Goal: Register for event/course

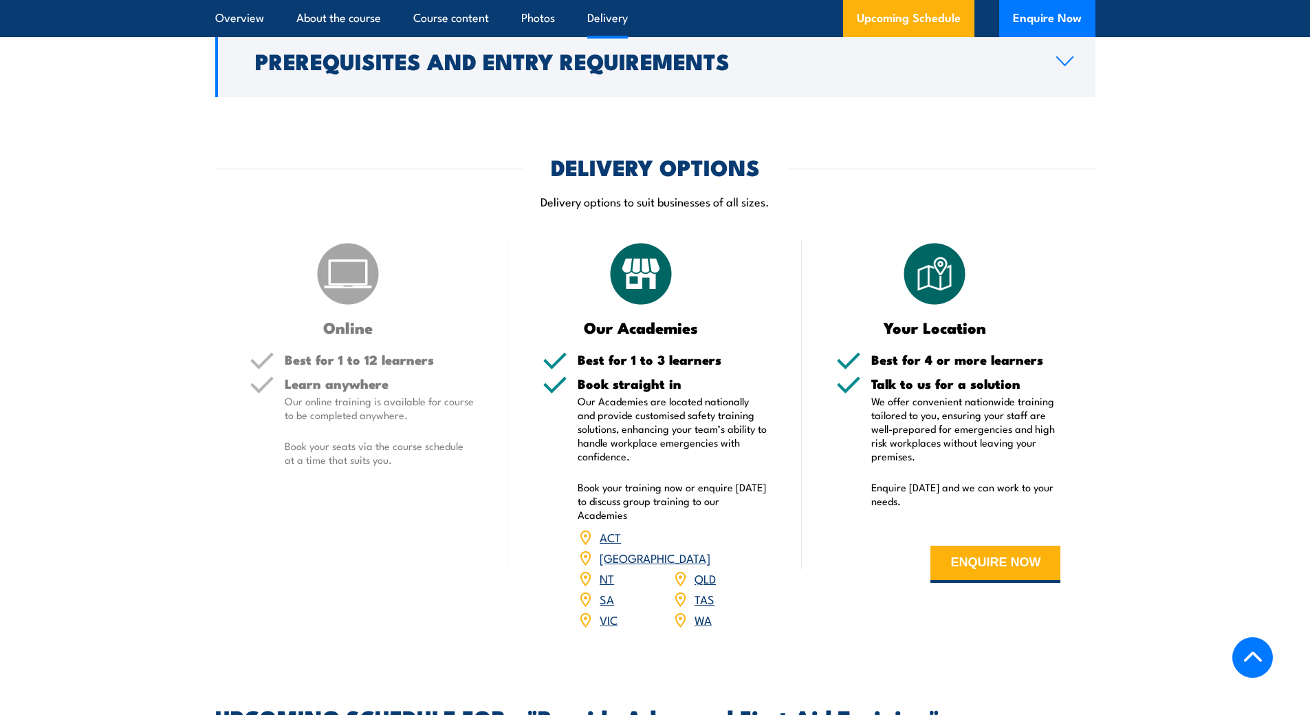
scroll to position [1651, 0]
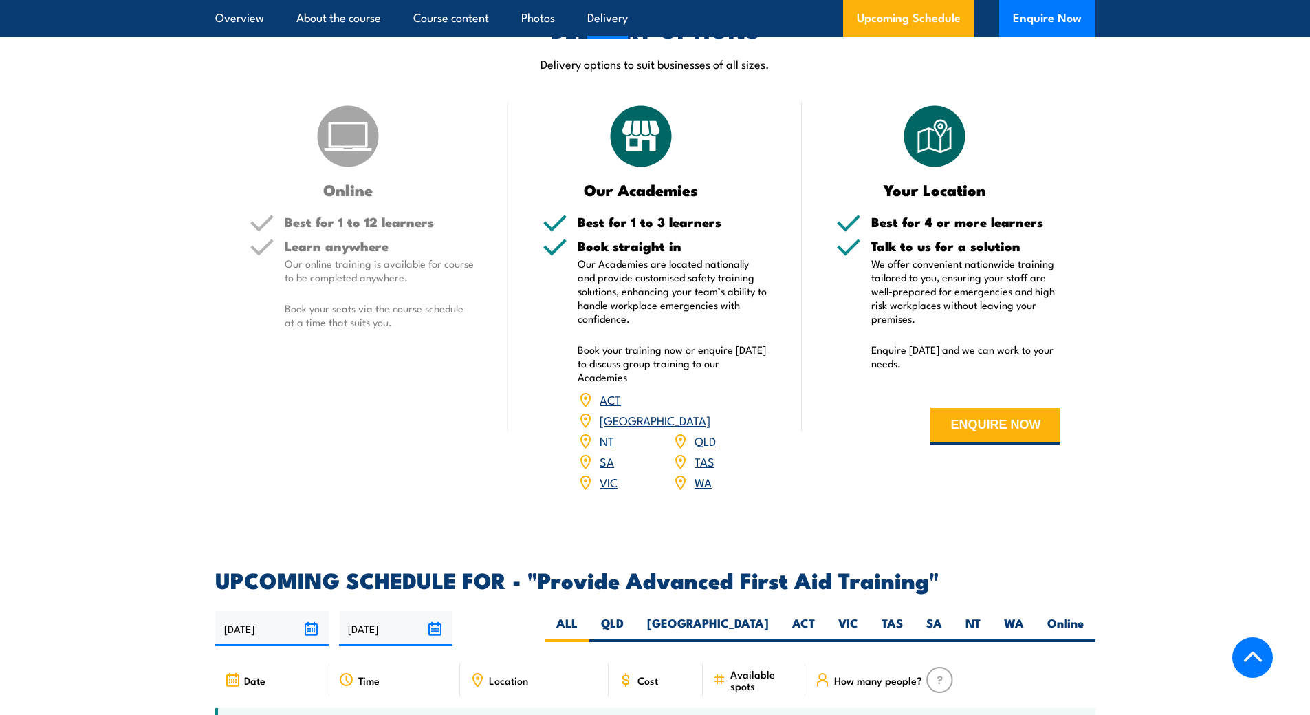
click at [599, 451] on div "SA" at bounding box center [625, 461] width 95 height 21
click at [607, 453] on link "SA" at bounding box center [607, 461] width 14 height 17
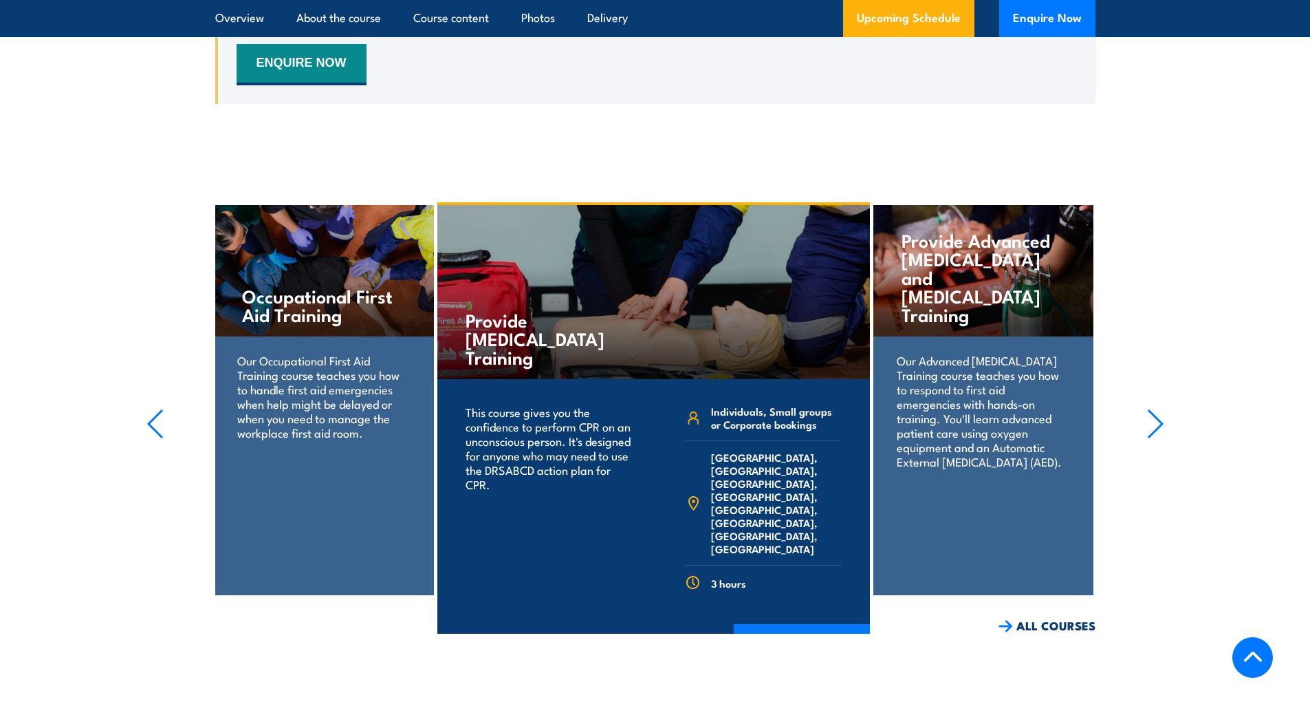
scroll to position [2528, 0]
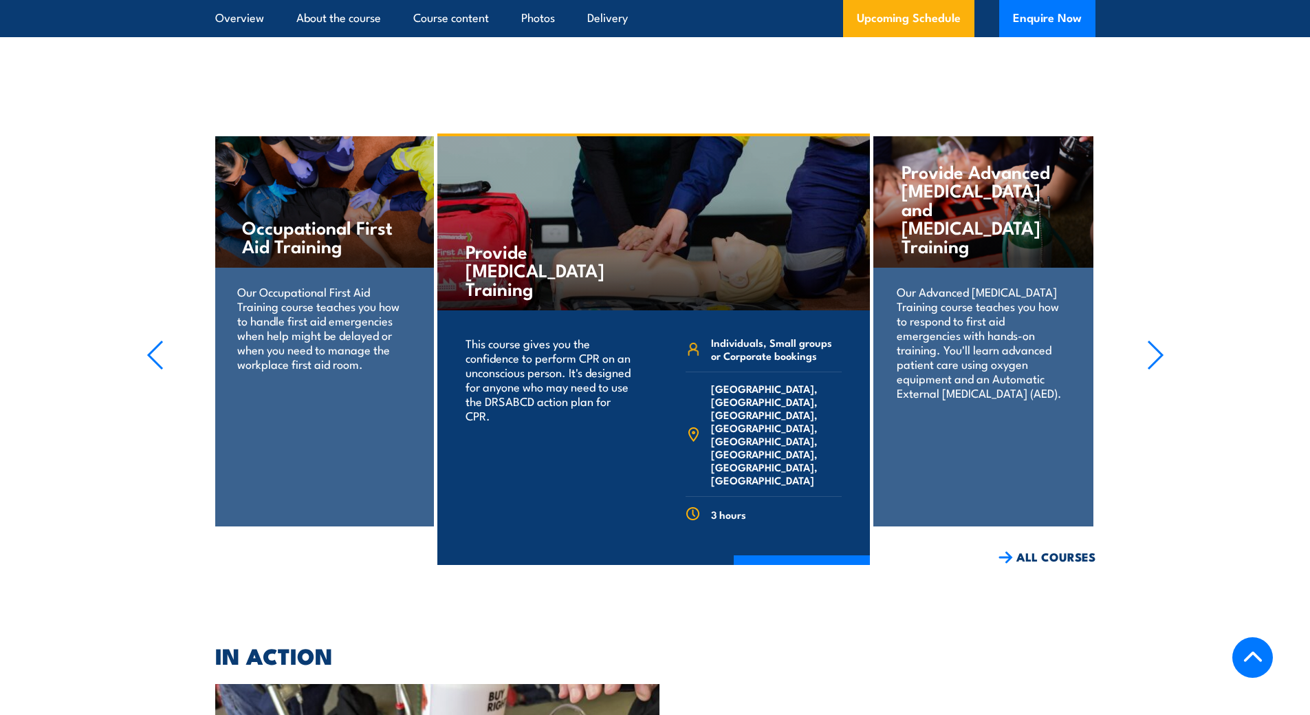
click at [1157, 340] on icon "button" at bounding box center [1155, 355] width 17 height 30
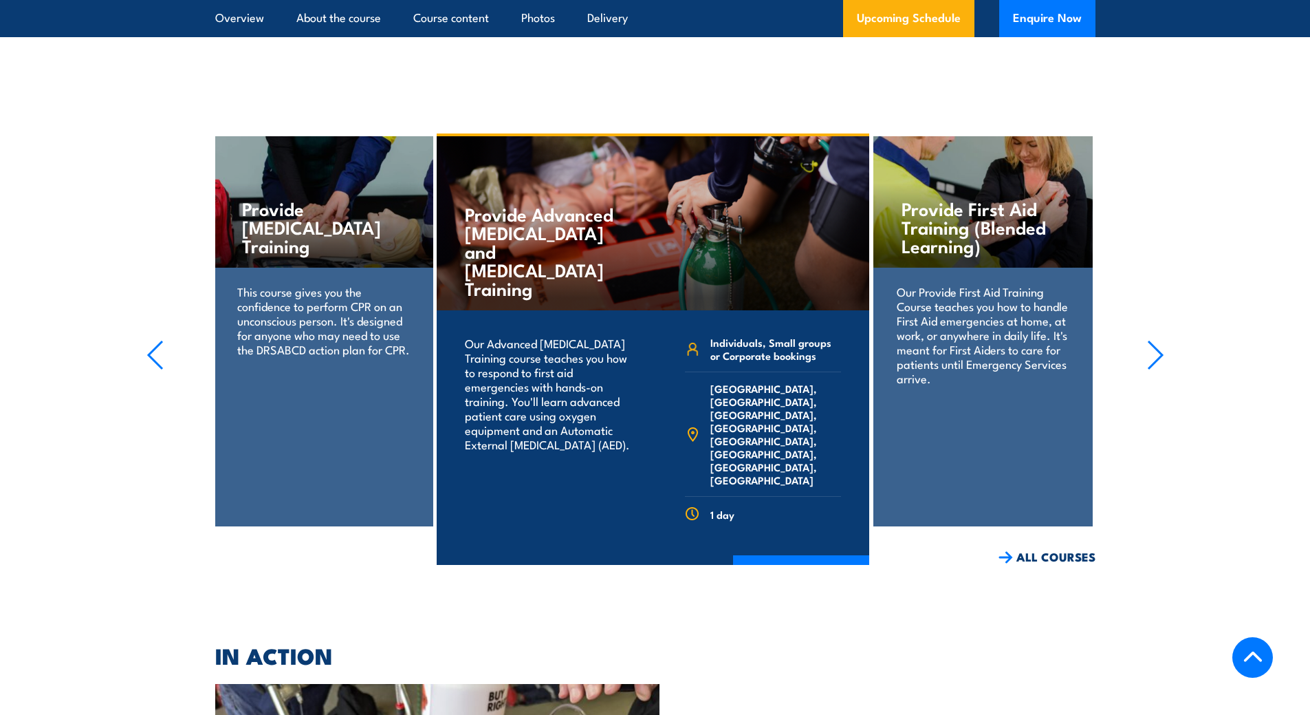
scroll to position [2459, 0]
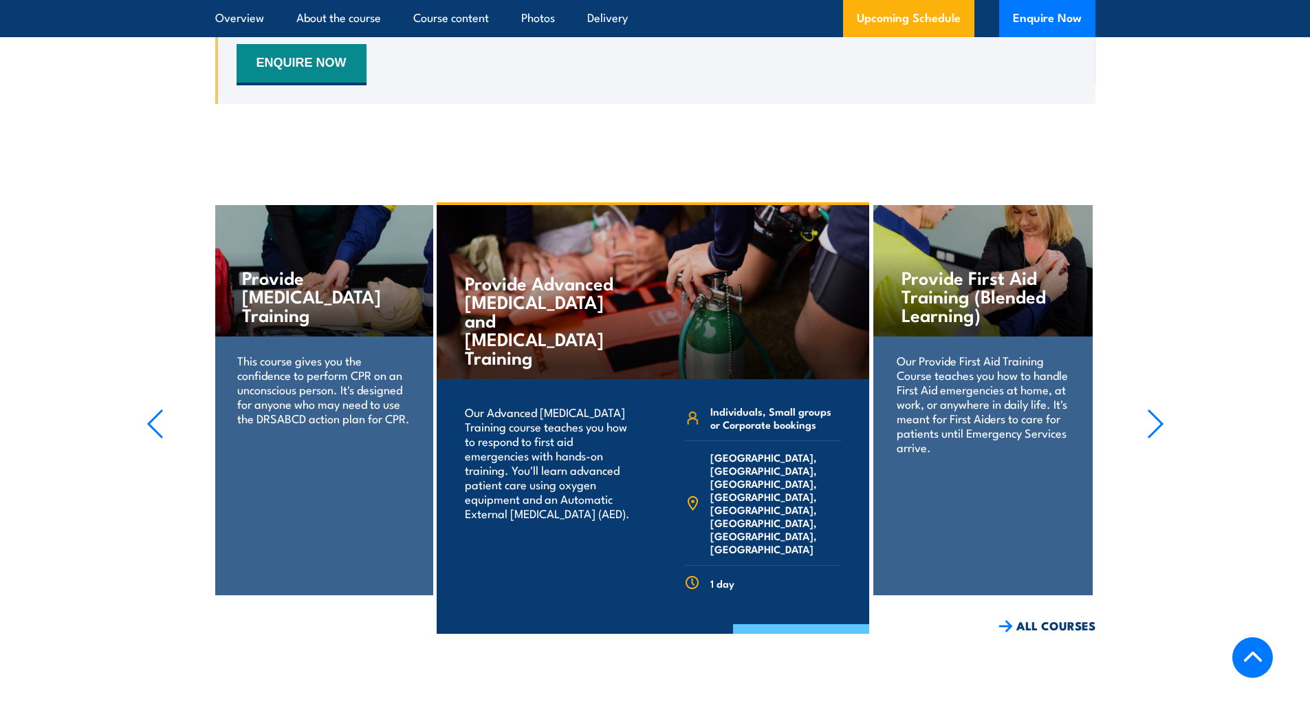
click at [770, 624] on link "COURSE DETAILS" at bounding box center [801, 642] width 136 height 36
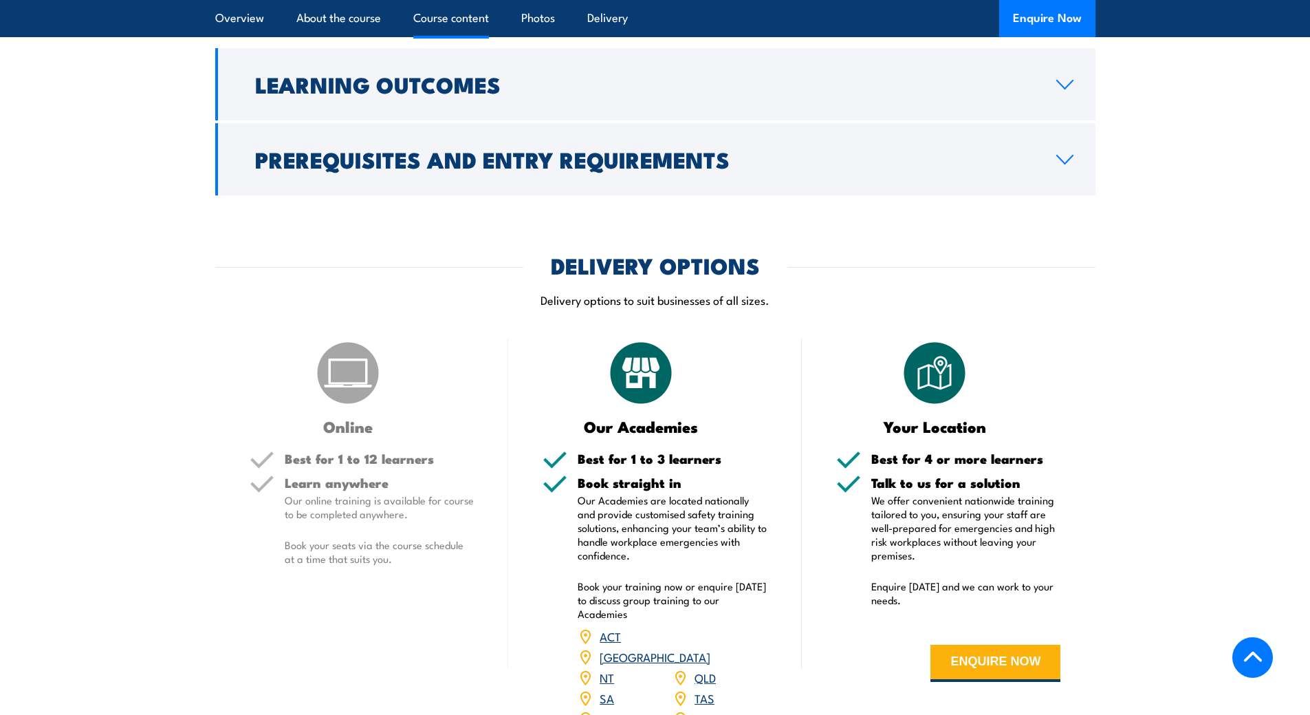
scroll to position [1307, 0]
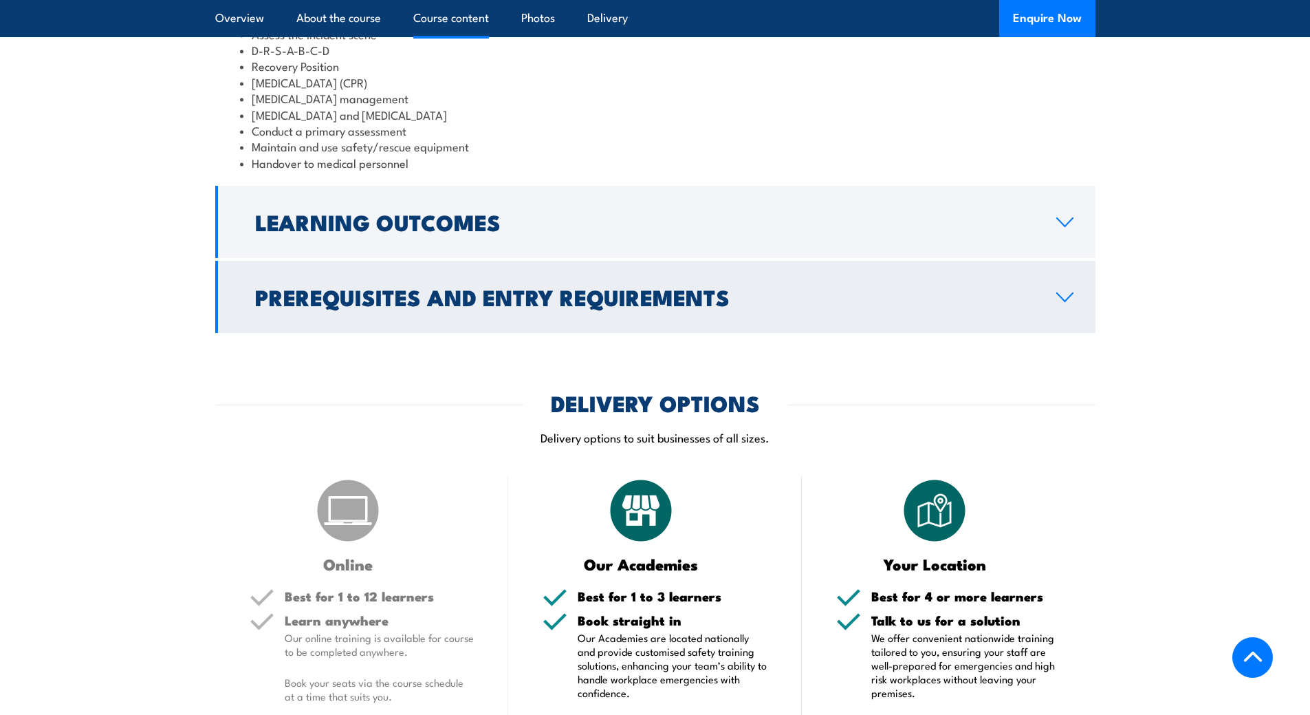
click at [652, 306] on h2 "Prerequisites and Entry Requirements" at bounding box center [644, 296] width 779 height 19
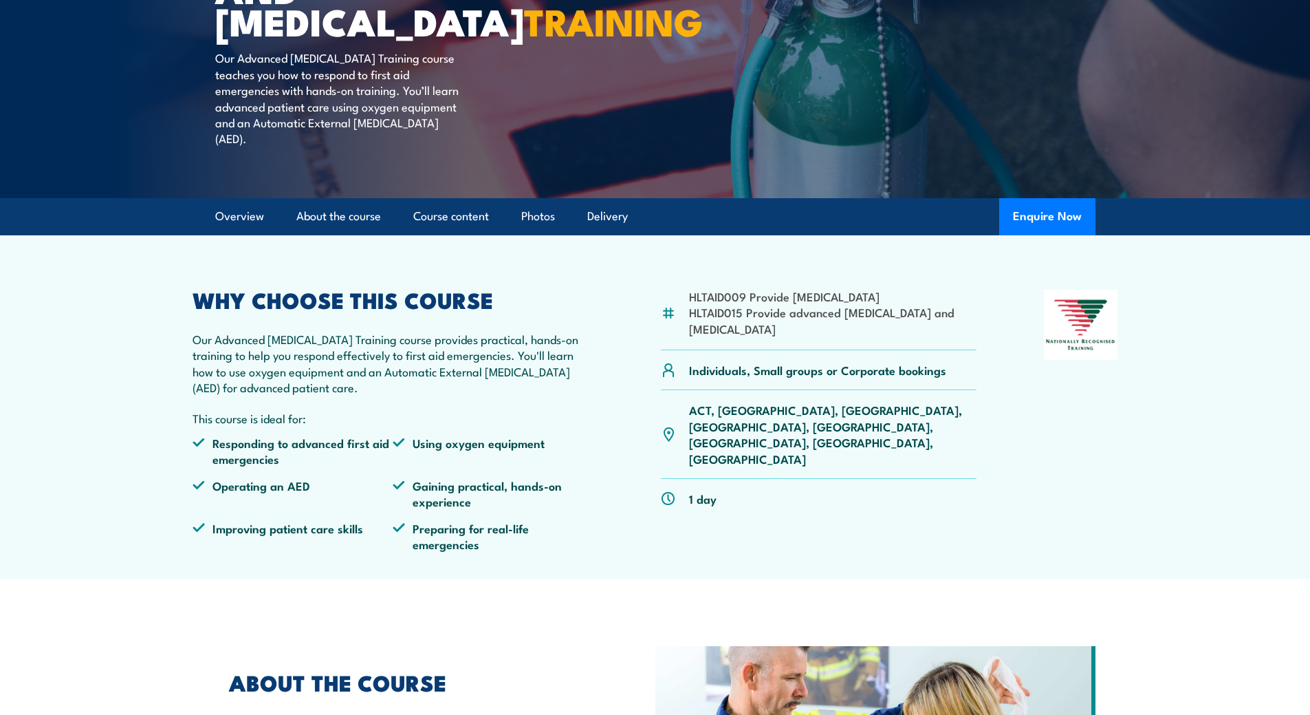
scroll to position [0, 0]
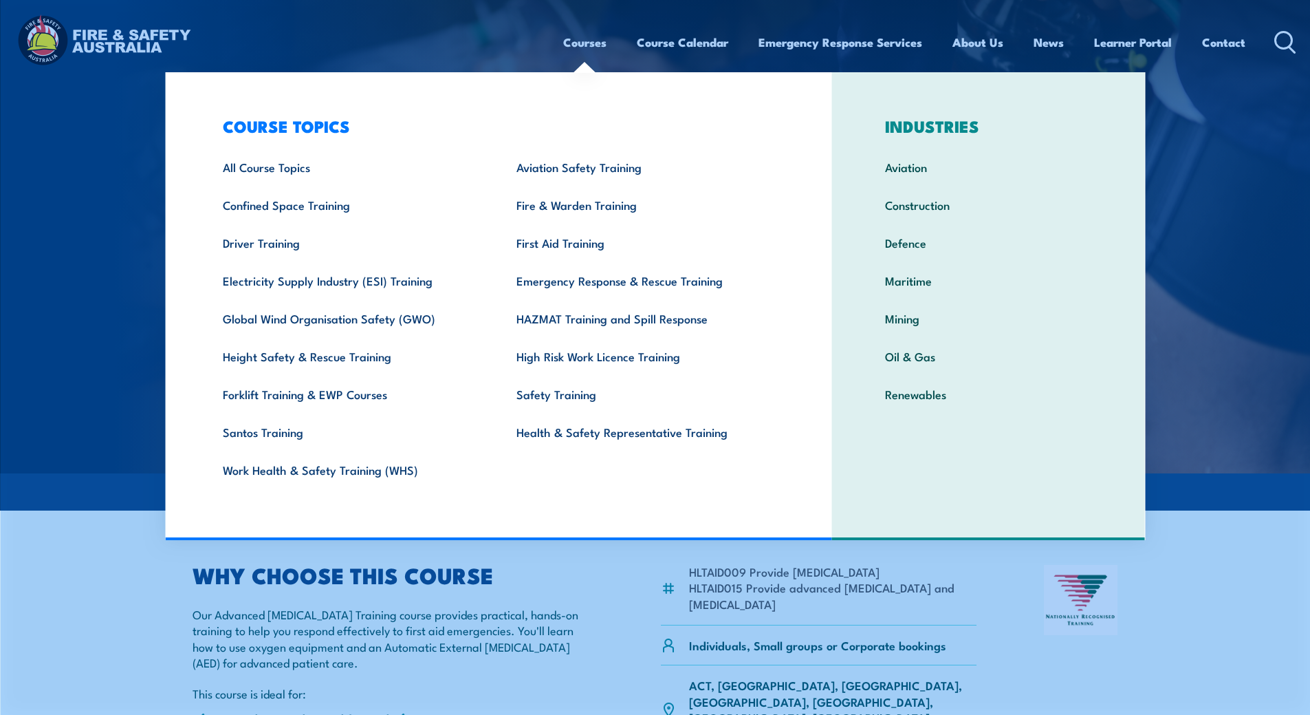
click at [584, 33] on link "Courses" at bounding box center [584, 42] width 43 height 36
click at [589, 42] on link "Courses" at bounding box center [584, 42] width 43 height 36
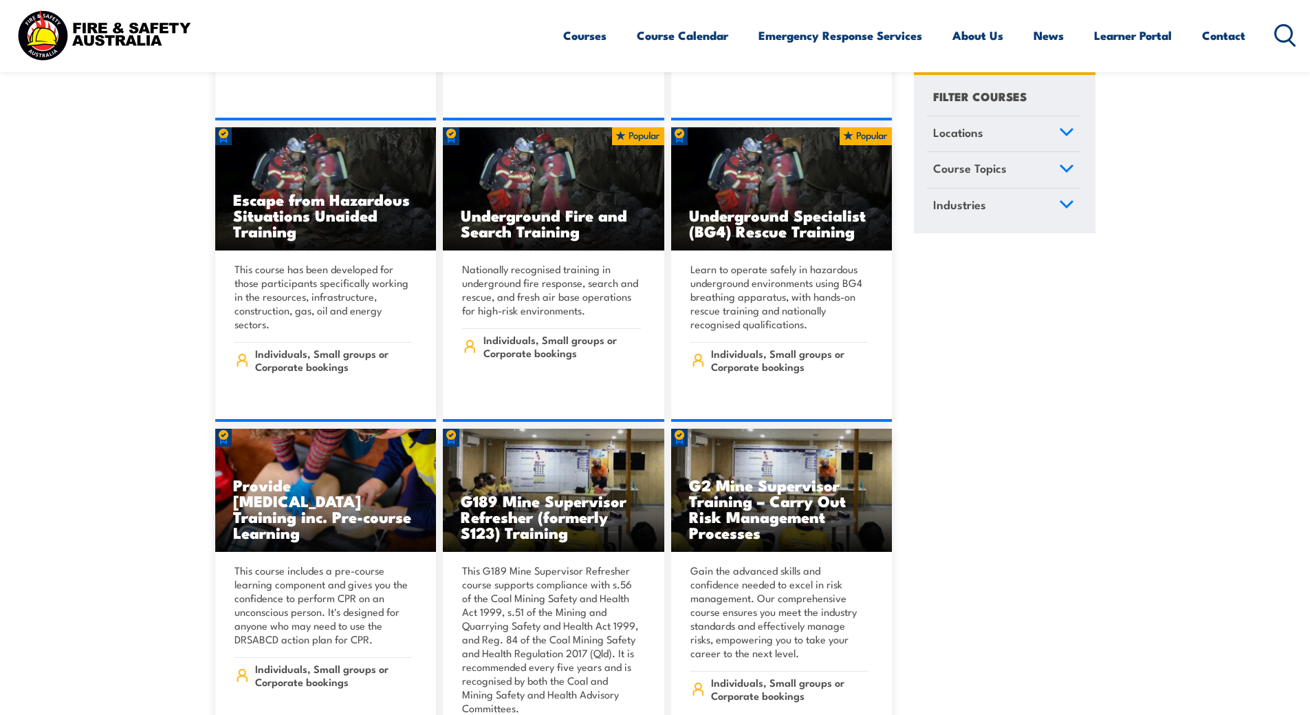
scroll to position [1444, 0]
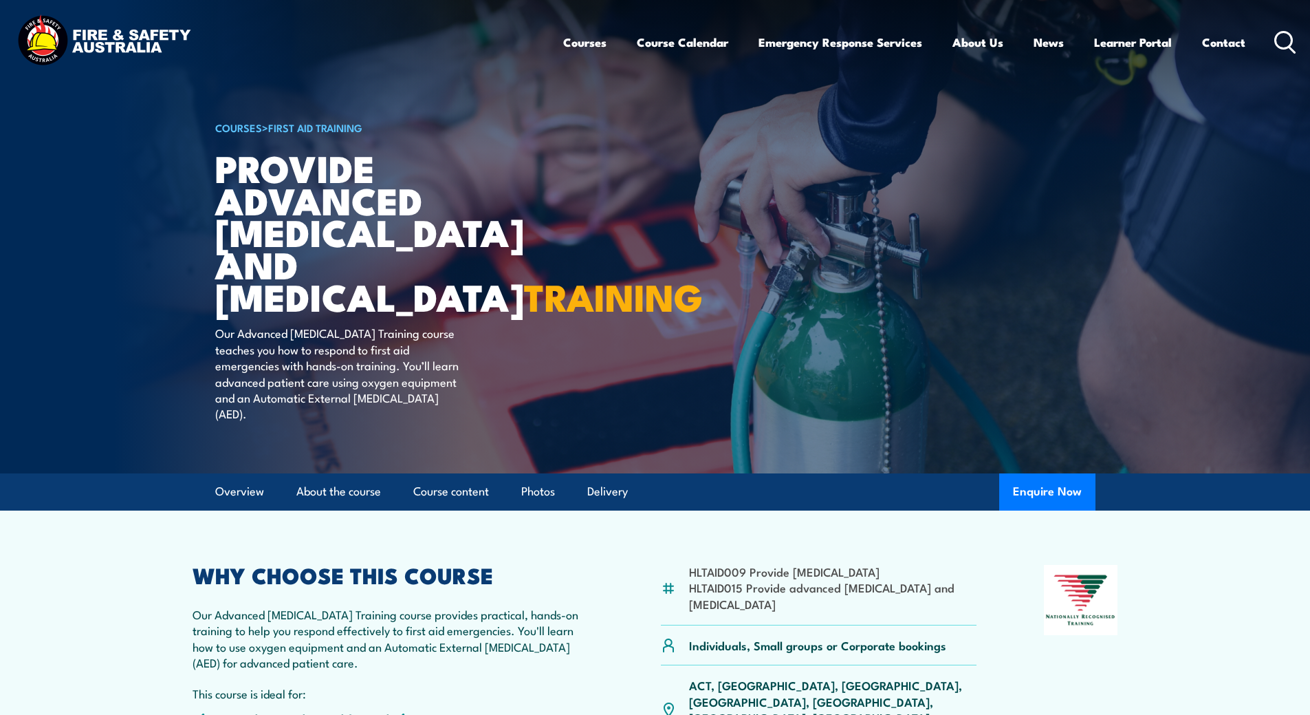
scroll to position [138, 0]
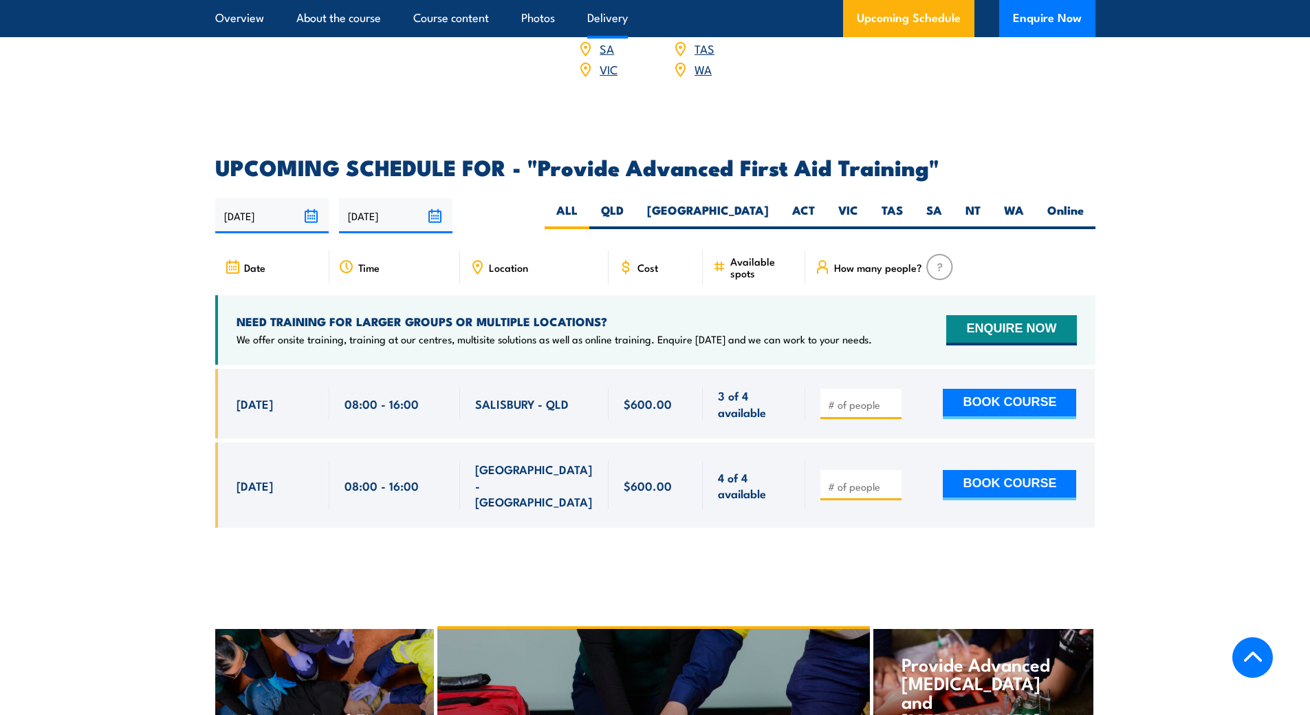
scroll to position [1926, 0]
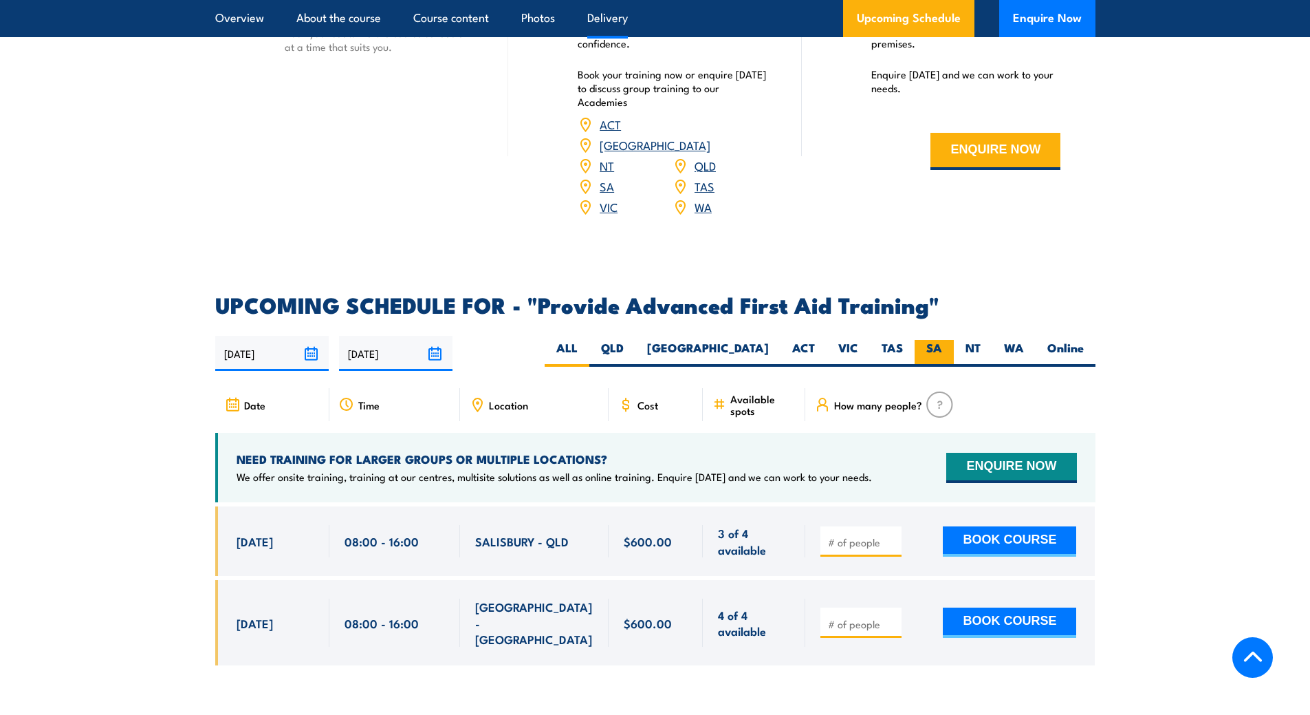
click at [928, 340] on label "SA" at bounding box center [934, 353] width 39 height 27
click at [942, 340] on input "SA" at bounding box center [946, 344] width 9 height 9
radio input "true"
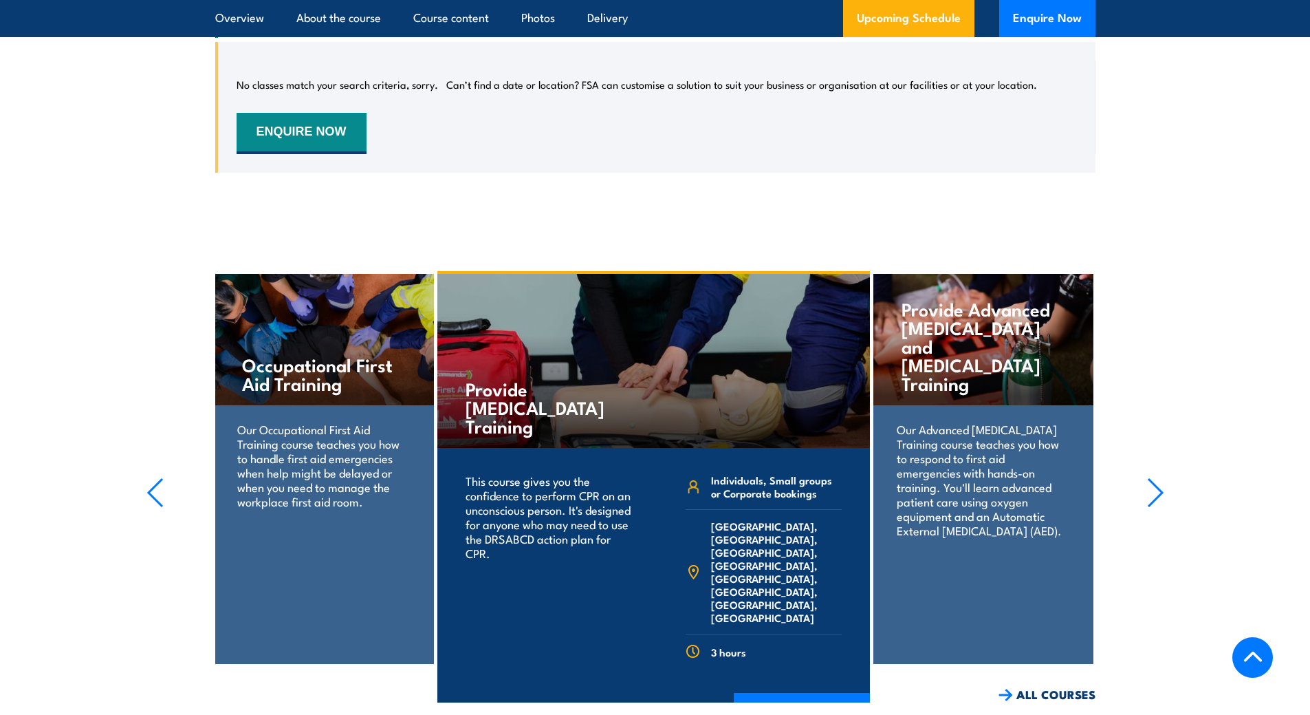
scroll to position [2528, 0]
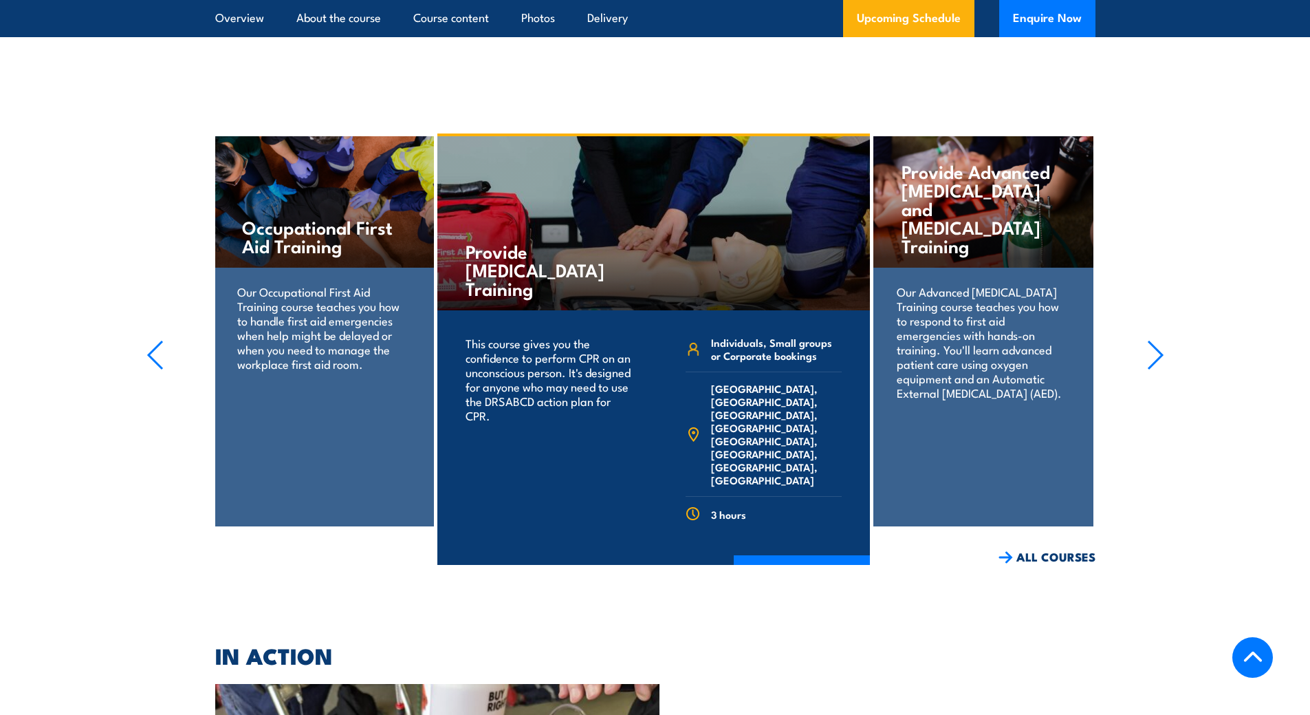
click at [1154, 341] on icon "button" at bounding box center [1156, 355] width 14 height 28
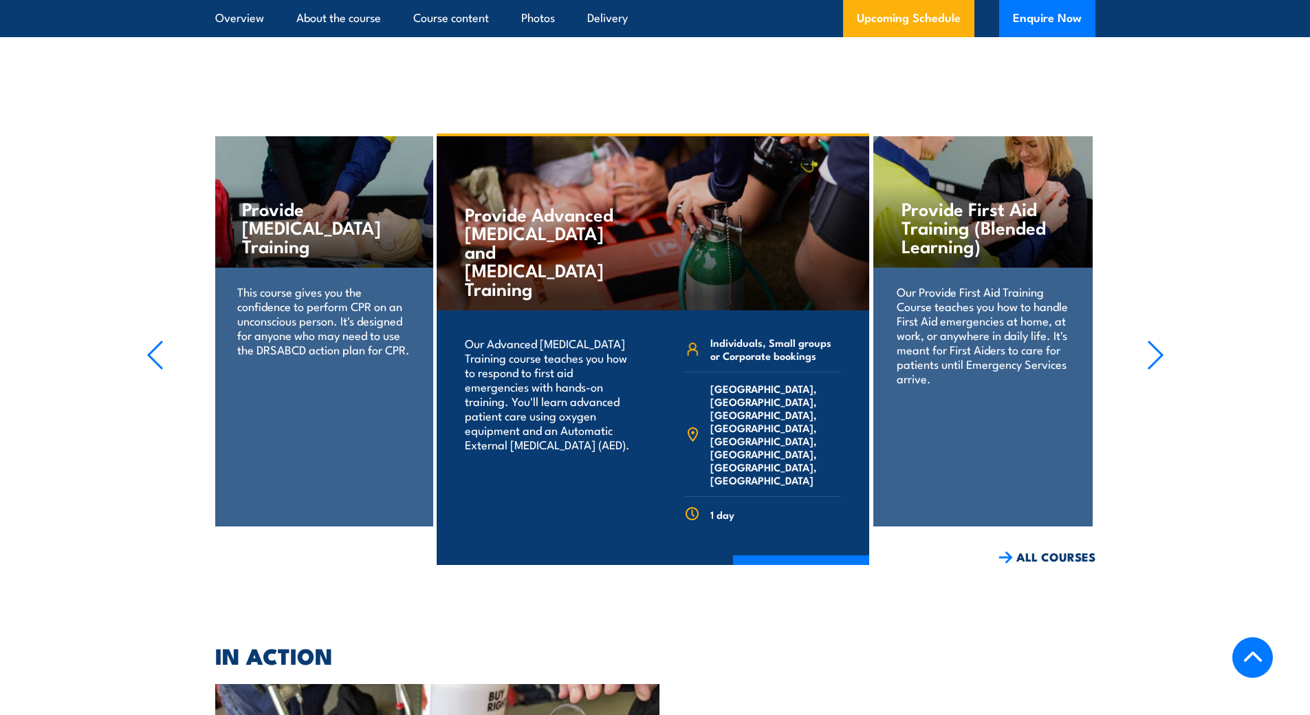
click at [1154, 341] on icon "button" at bounding box center [1156, 355] width 14 height 28
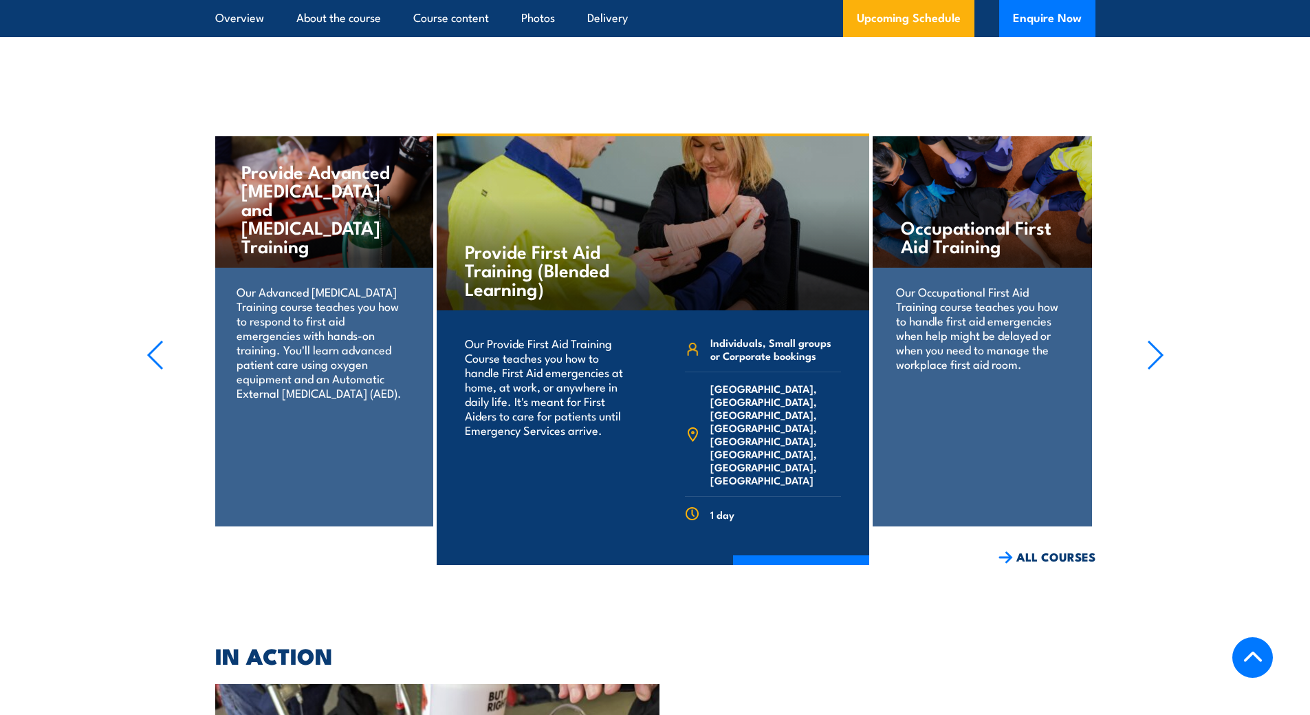
click at [1154, 341] on icon "button" at bounding box center [1156, 355] width 14 height 28
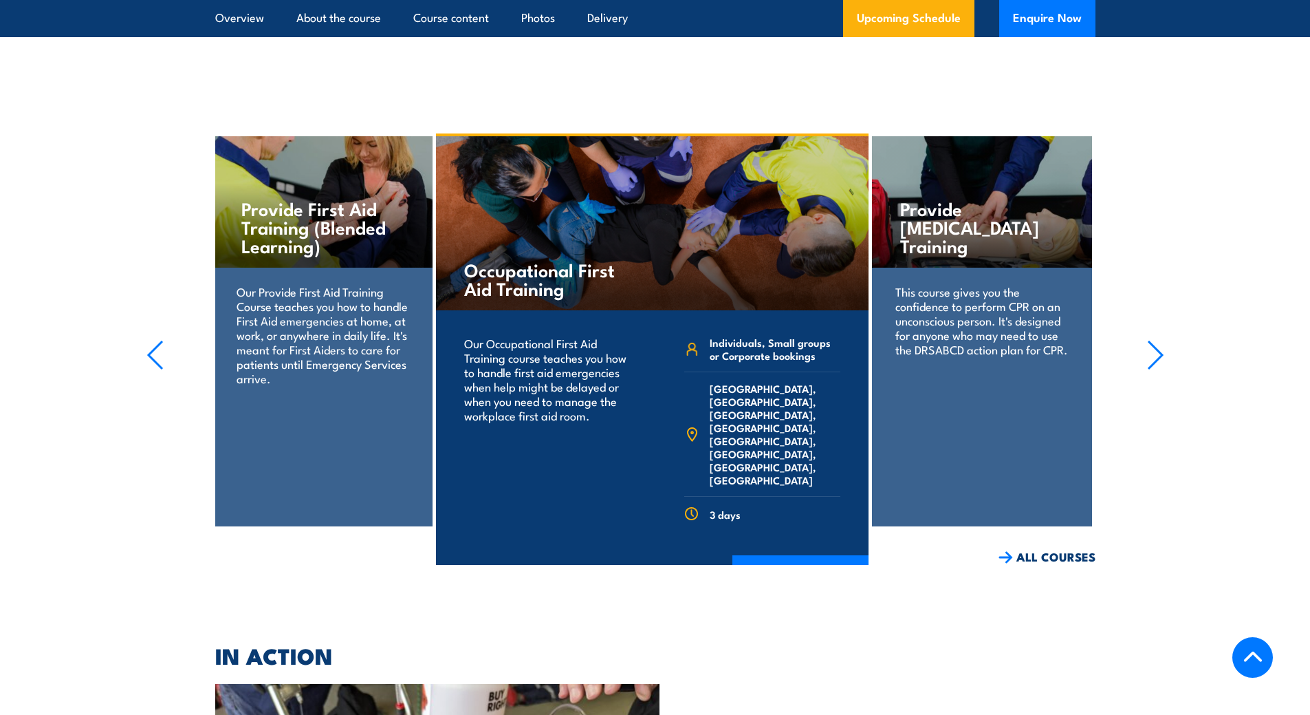
click at [1154, 341] on icon "button" at bounding box center [1156, 355] width 14 height 28
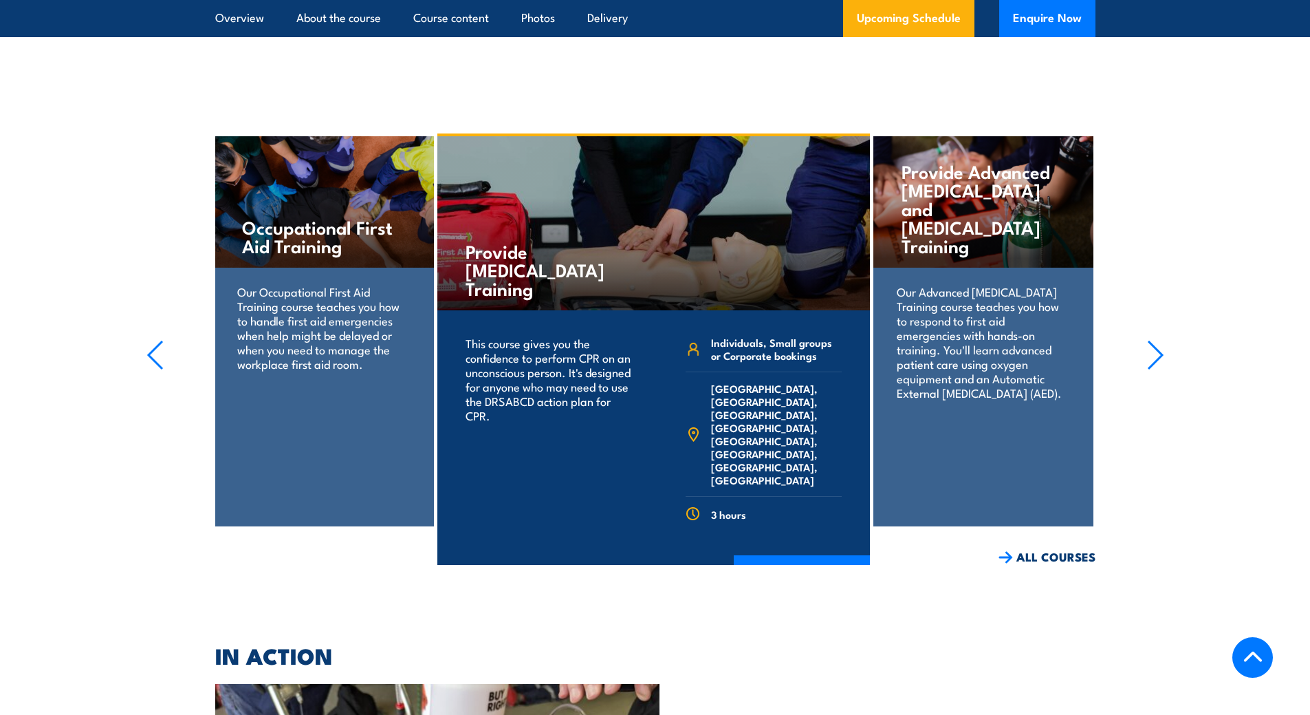
click at [1154, 341] on icon "button" at bounding box center [1156, 355] width 14 height 28
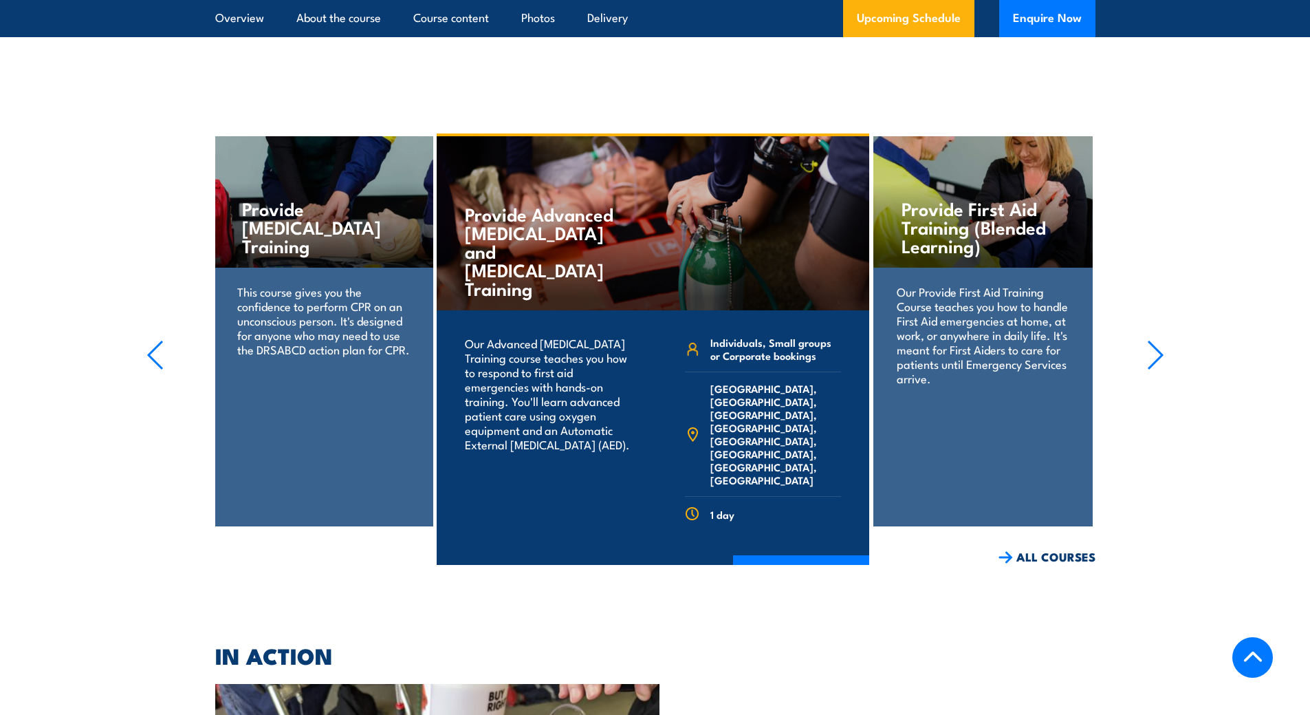
click at [162, 340] on icon "button" at bounding box center [154, 355] width 17 height 30
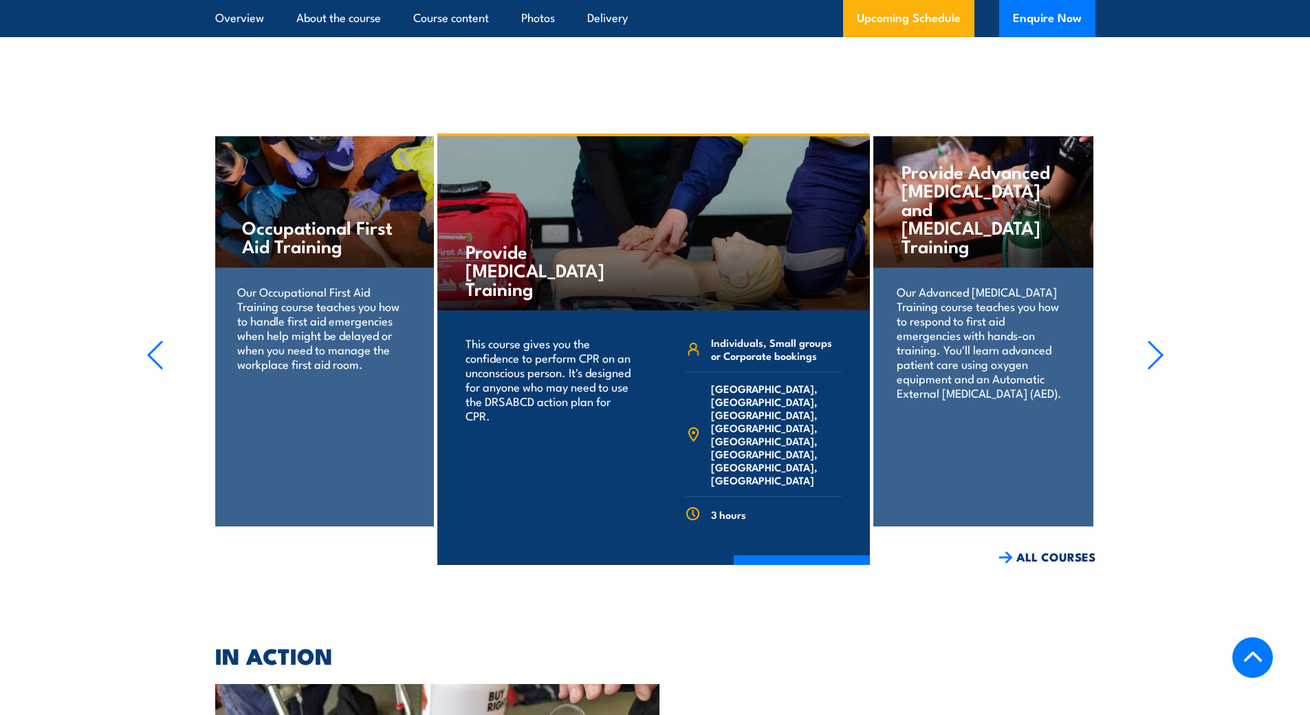
click at [162, 340] on icon "button" at bounding box center [154, 355] width 17 height 30
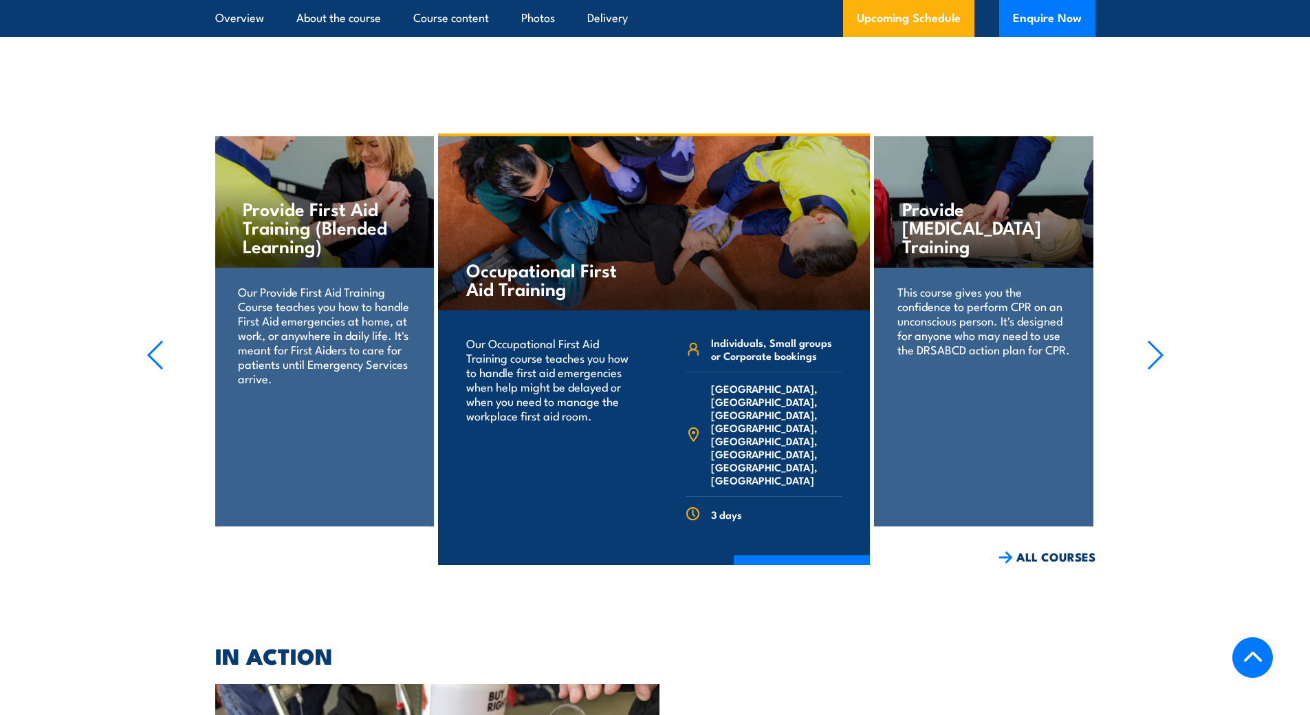
click at [162, 340] on icon "button" at bounding box center [154, 355] width 17 height 30
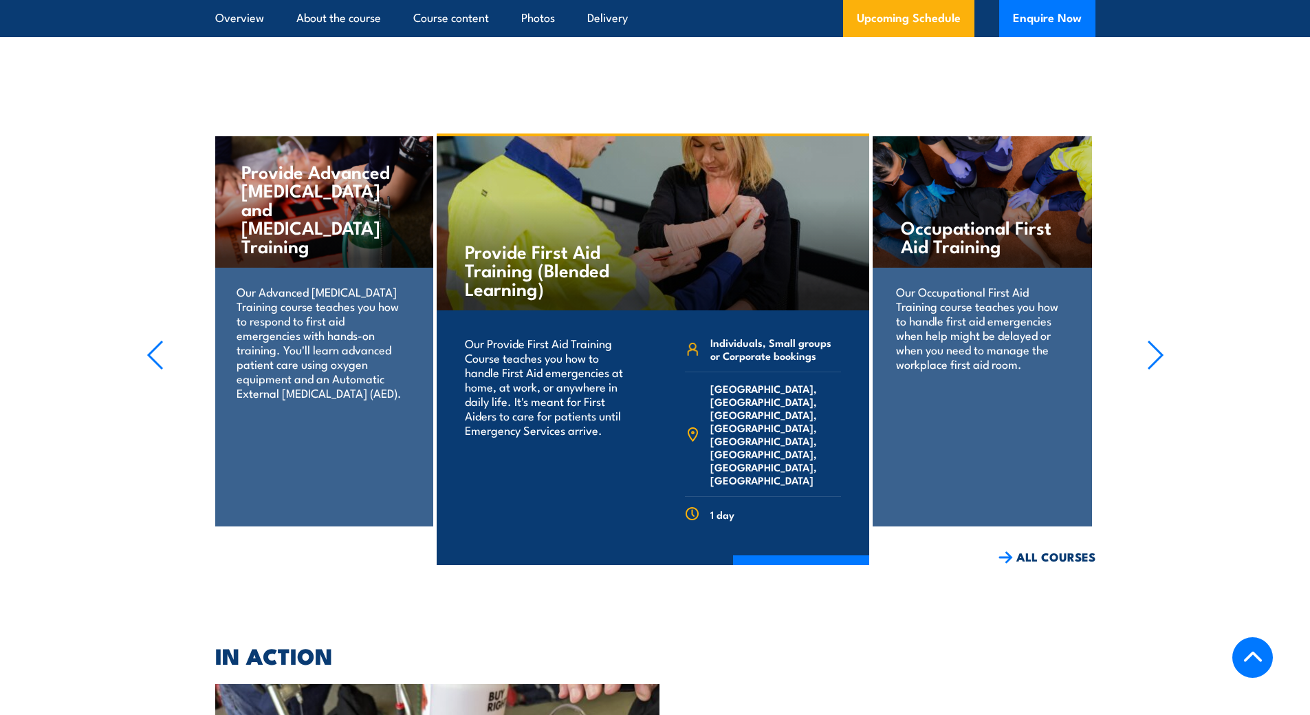
click at [162, 340] on icon "button" at bounding box center [154, 355] width 17 height 30
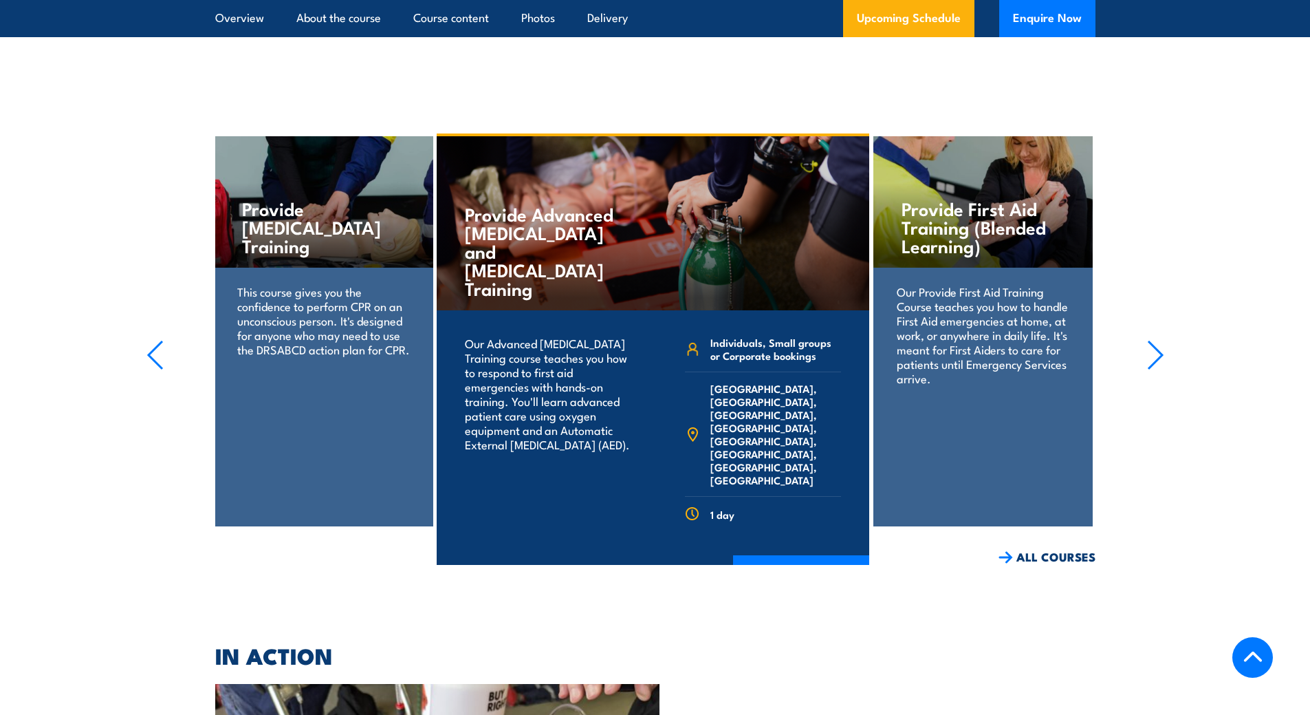
click at [155, 341] on icon "button" at bounding box center [156, 355] width 14 height 28
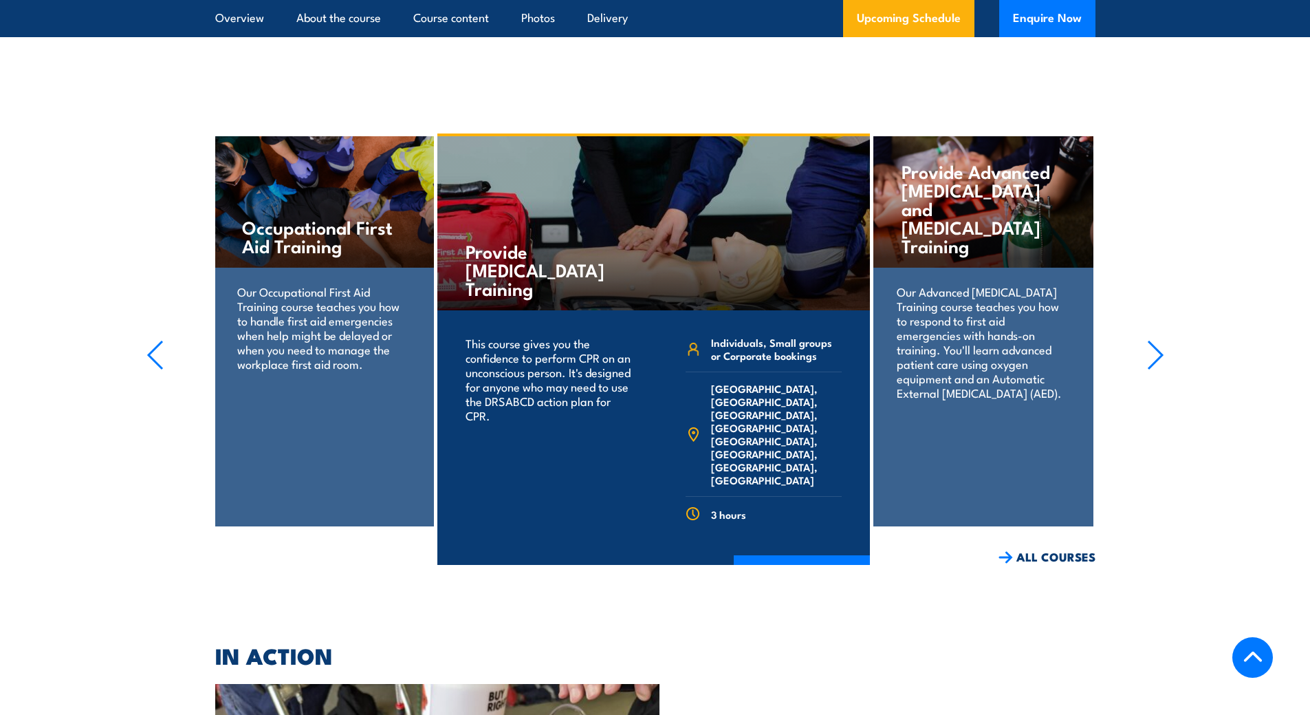
click at [155, 340] on icon "button" at bounding box center [154, 355] width 17 height 30
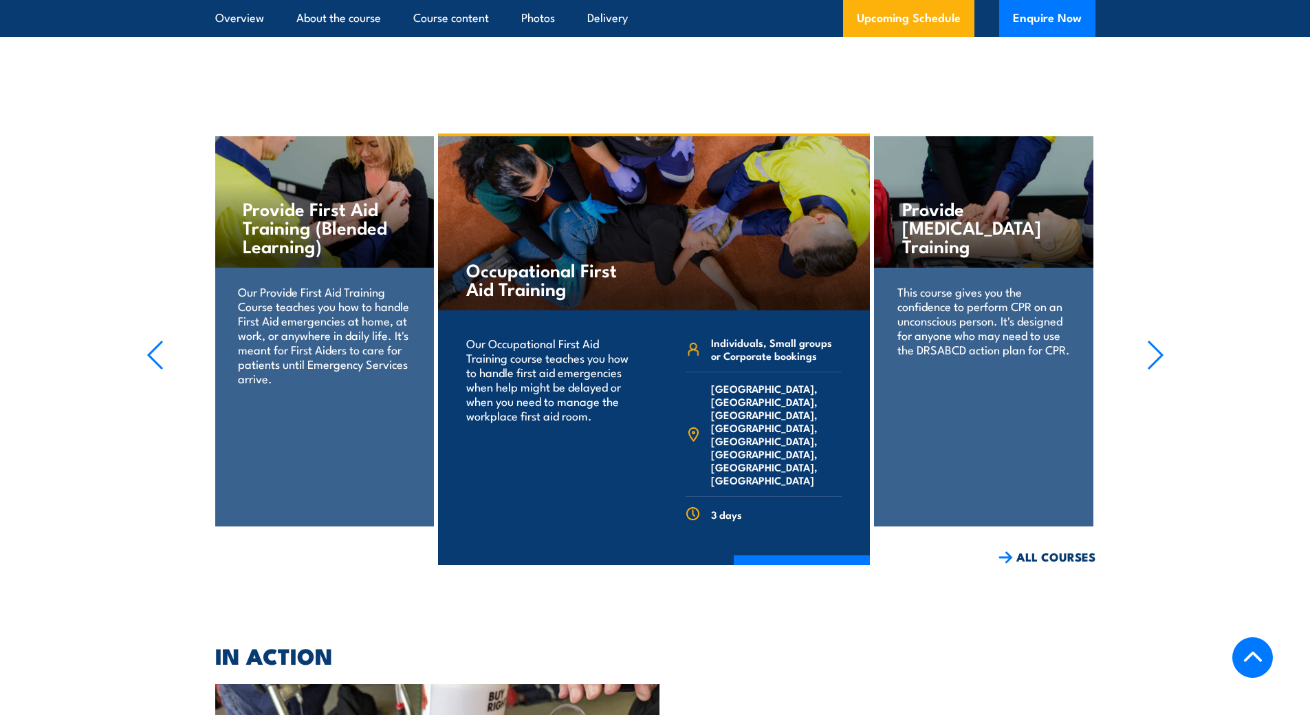
click at [155, 340] on icon "button" at bounding box center [154, 355] width 17 height 30
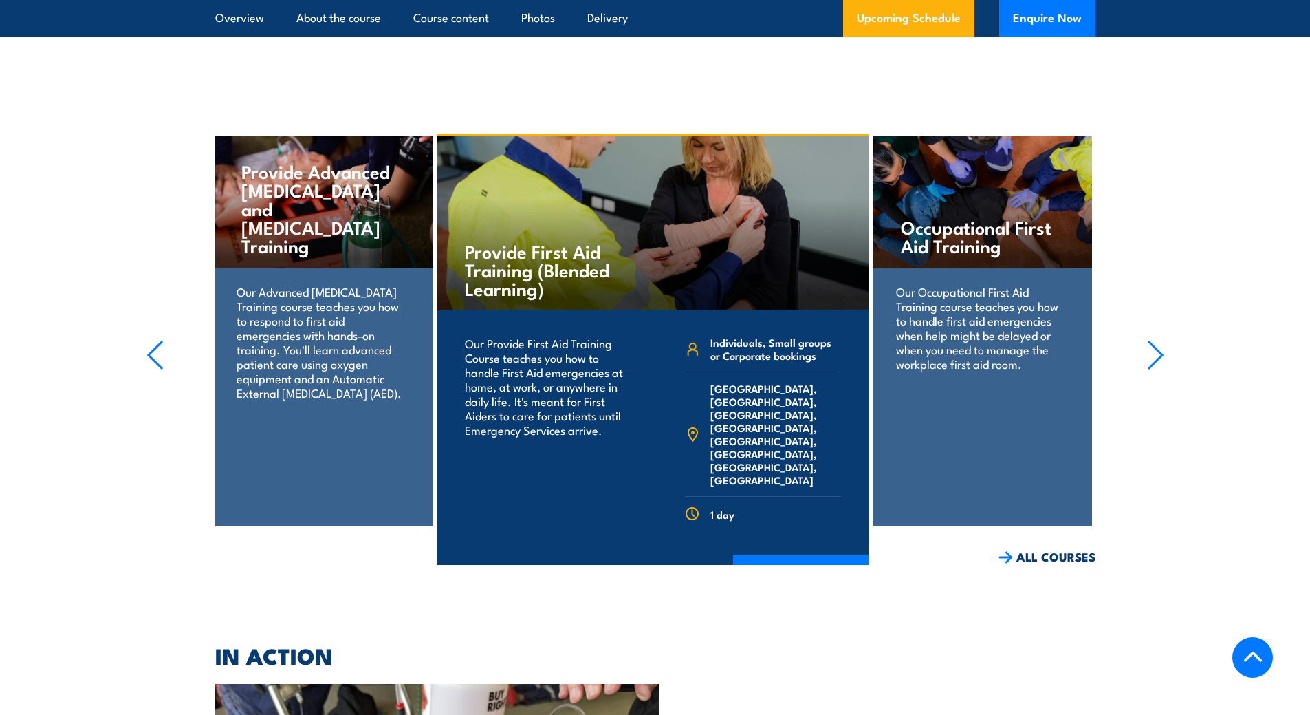
click at [793, 490] on div "Our Provide First Aid Training Course teaches you how to handle First Aid emerg…" at bounding box center [653, 449] width 433 height 278
click at [787, 555] on link "COURSE DETAILS" at bounding box center [801, 573] width 136 height 36
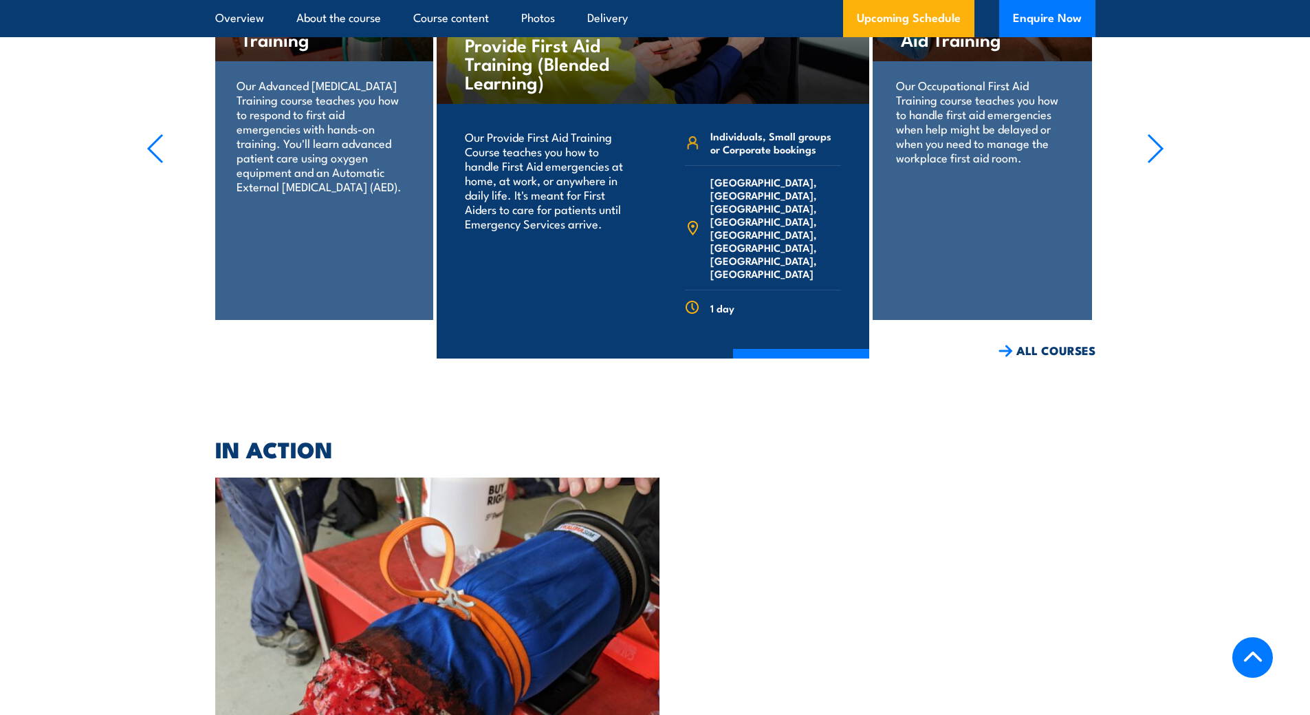
scroll to position [2665, 0]
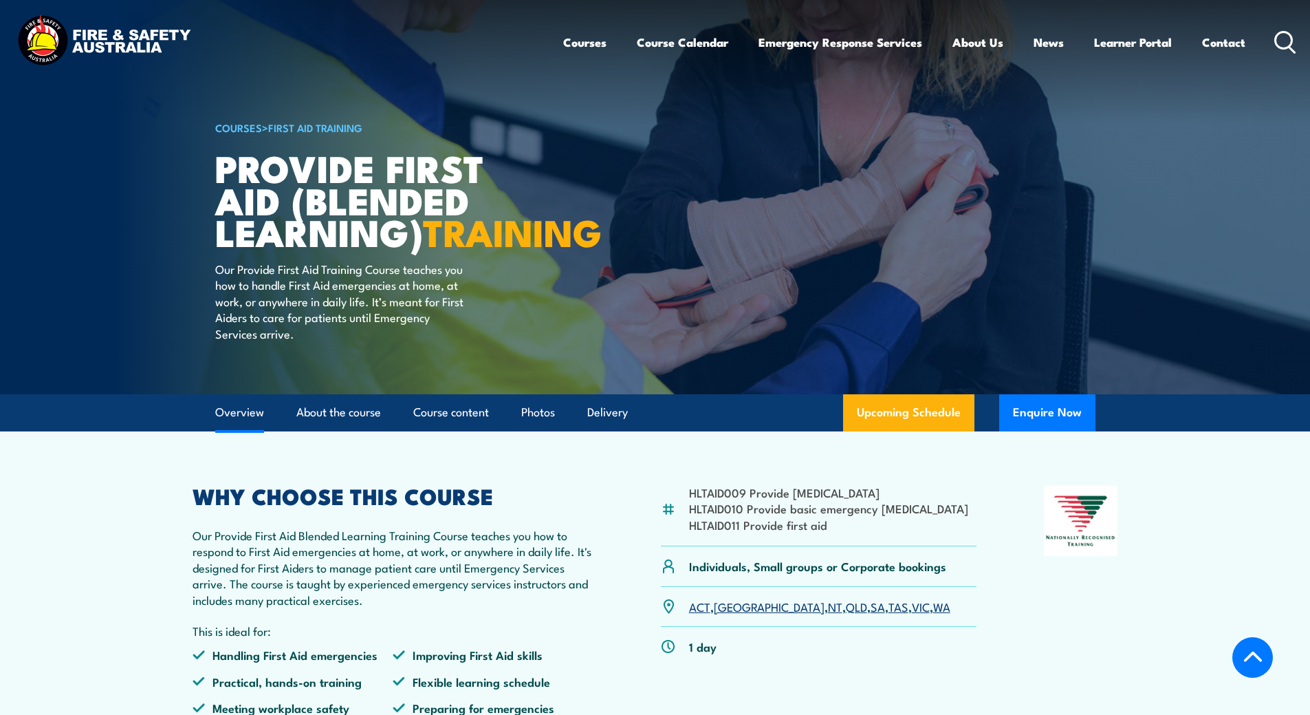
scroll to position [344, 0]
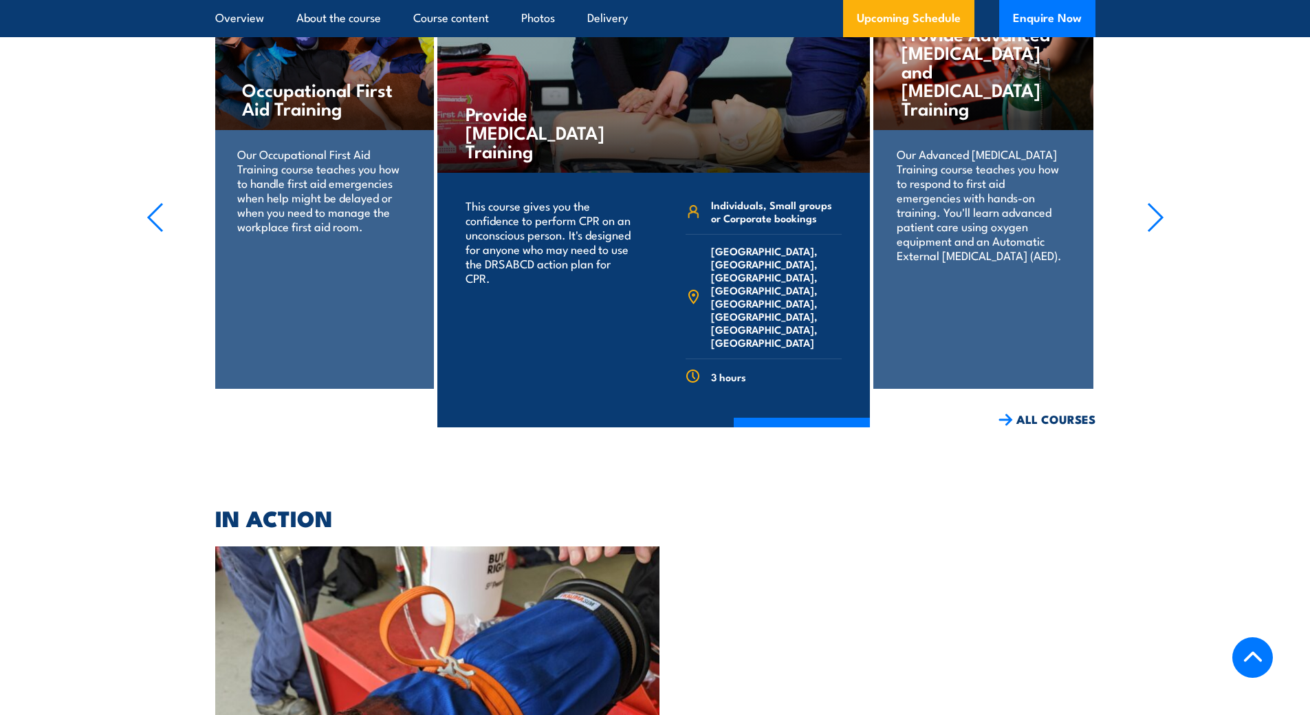
scroll to position [2528, 0]
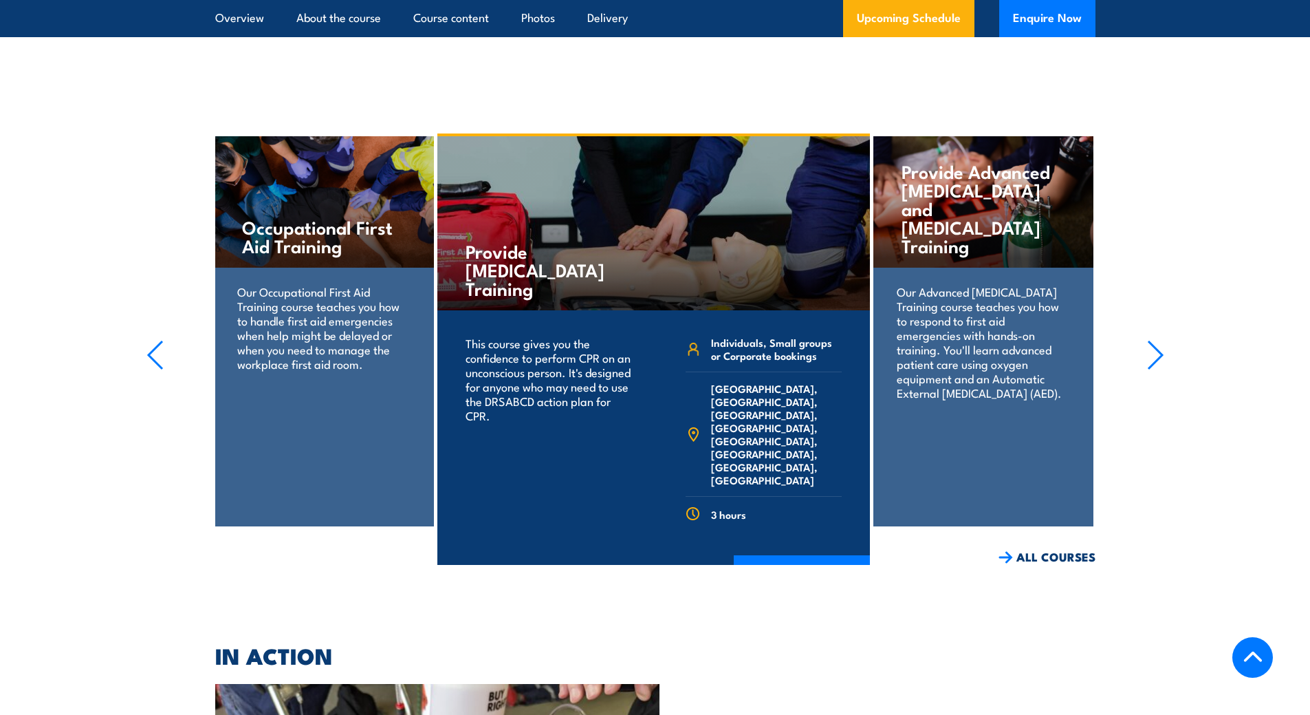
click at [1163, 340] on icon "button" at bounding box center [1155, 355] width 17 height 30
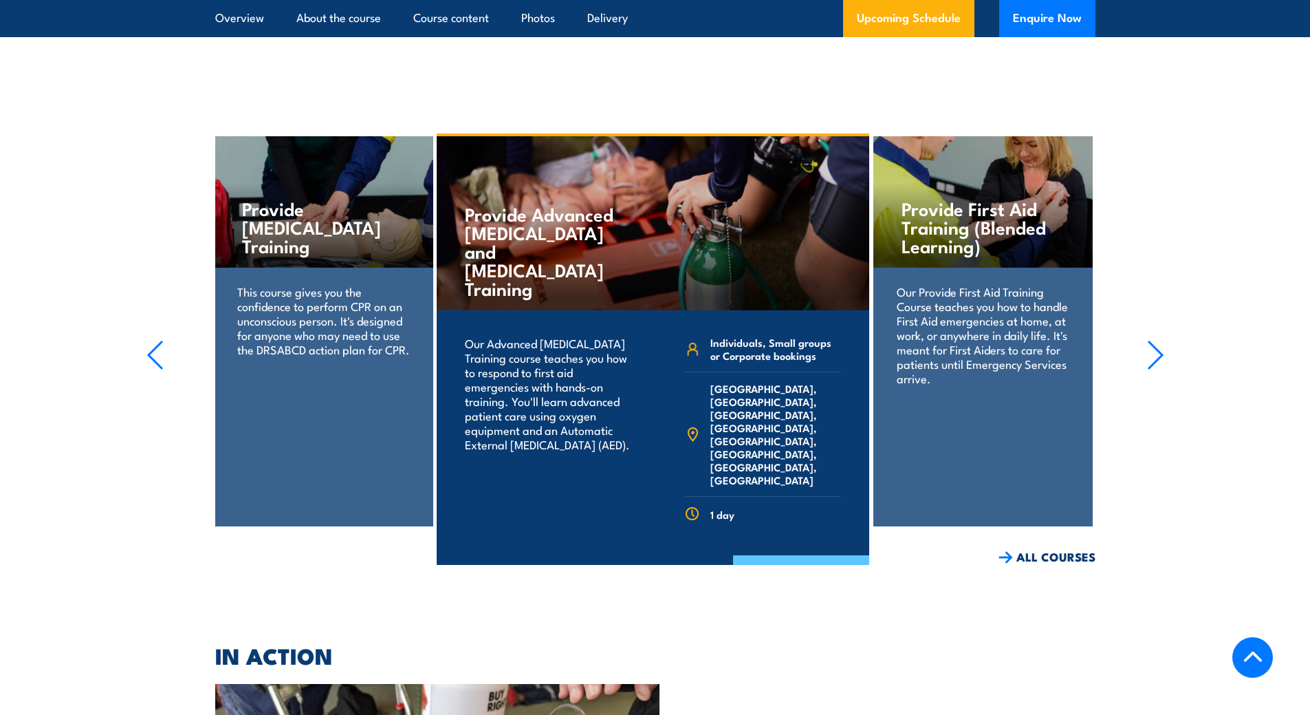
click at [749, 555] on link "COURSE DETAILS" at bounding box center [801, 573] width 136 height 36
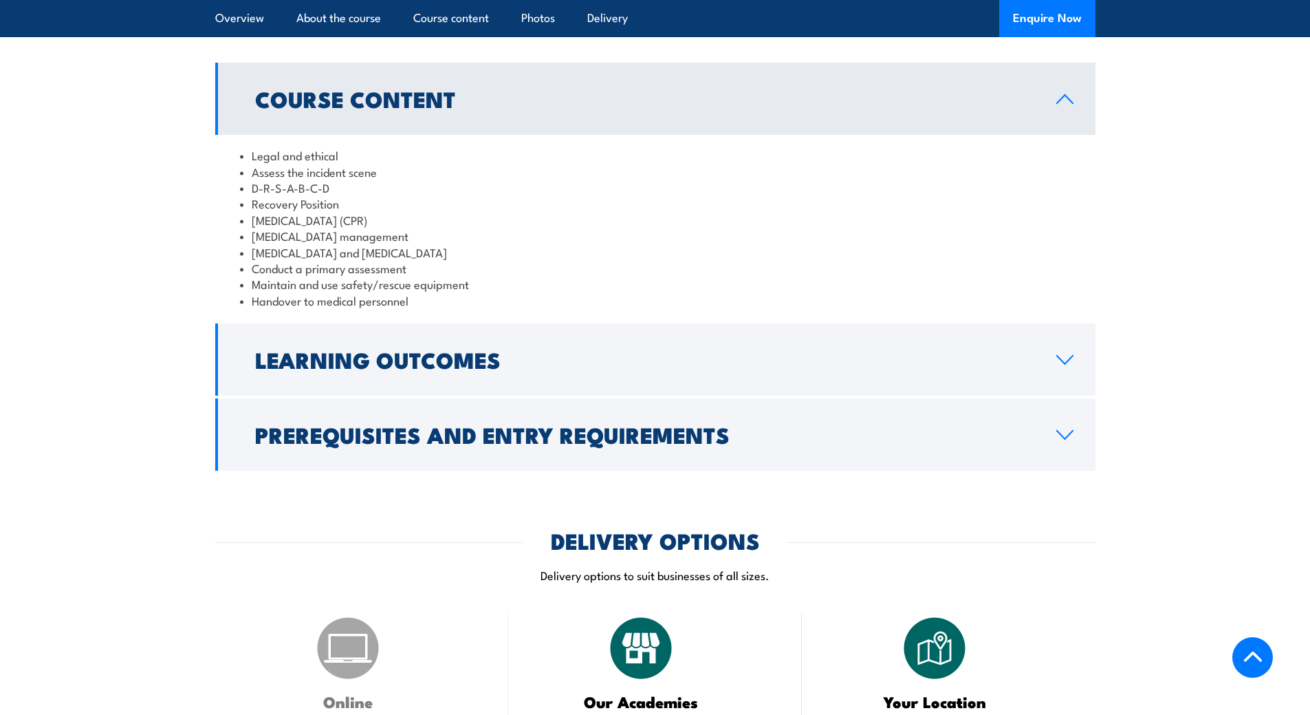
scroll to position [1238, 0]
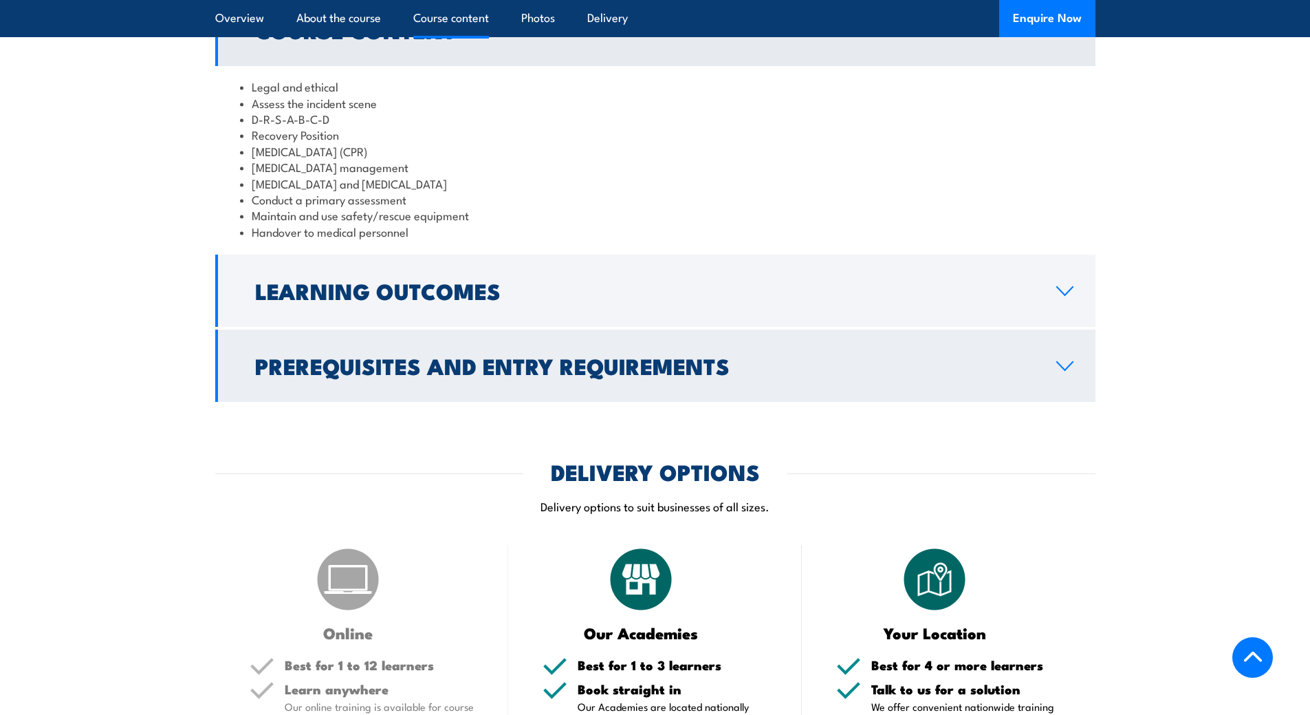
click at [512, 375] on h2 "Prerequisites and Entry Requirements" at bounding box center [644, 365] width 779 height 19
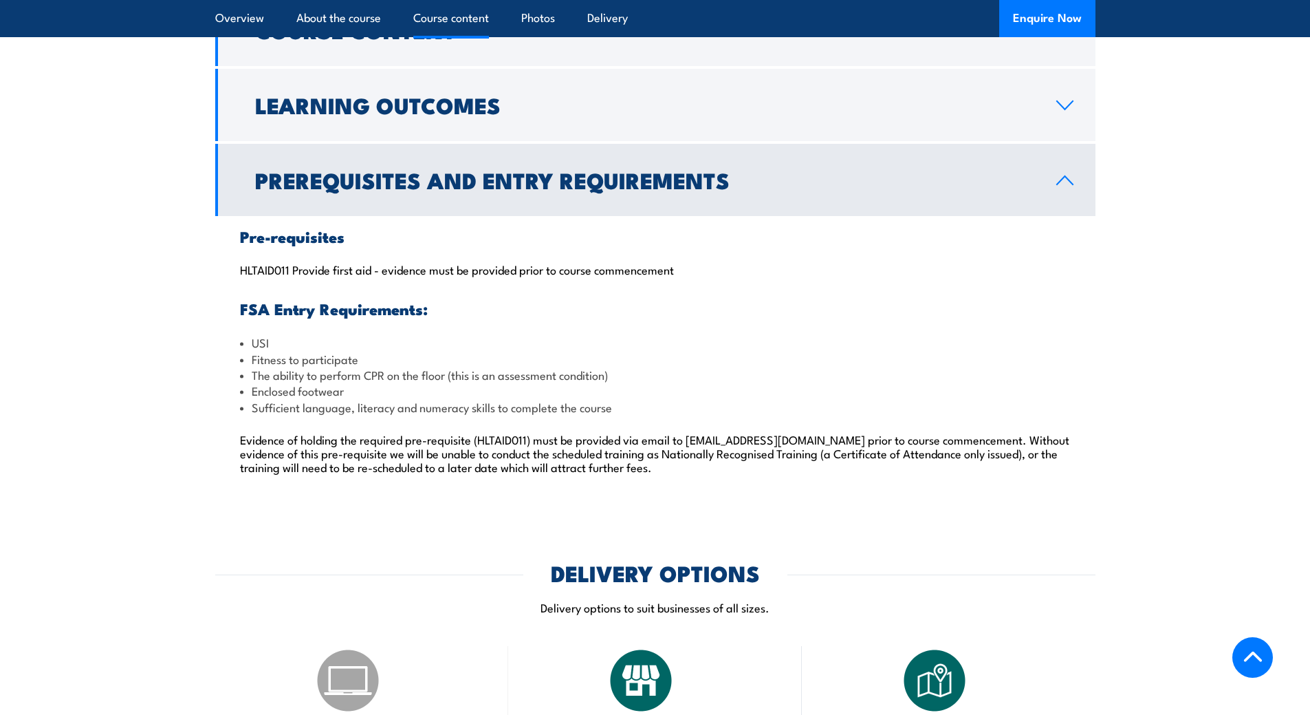
scroll to position [1307, 0]
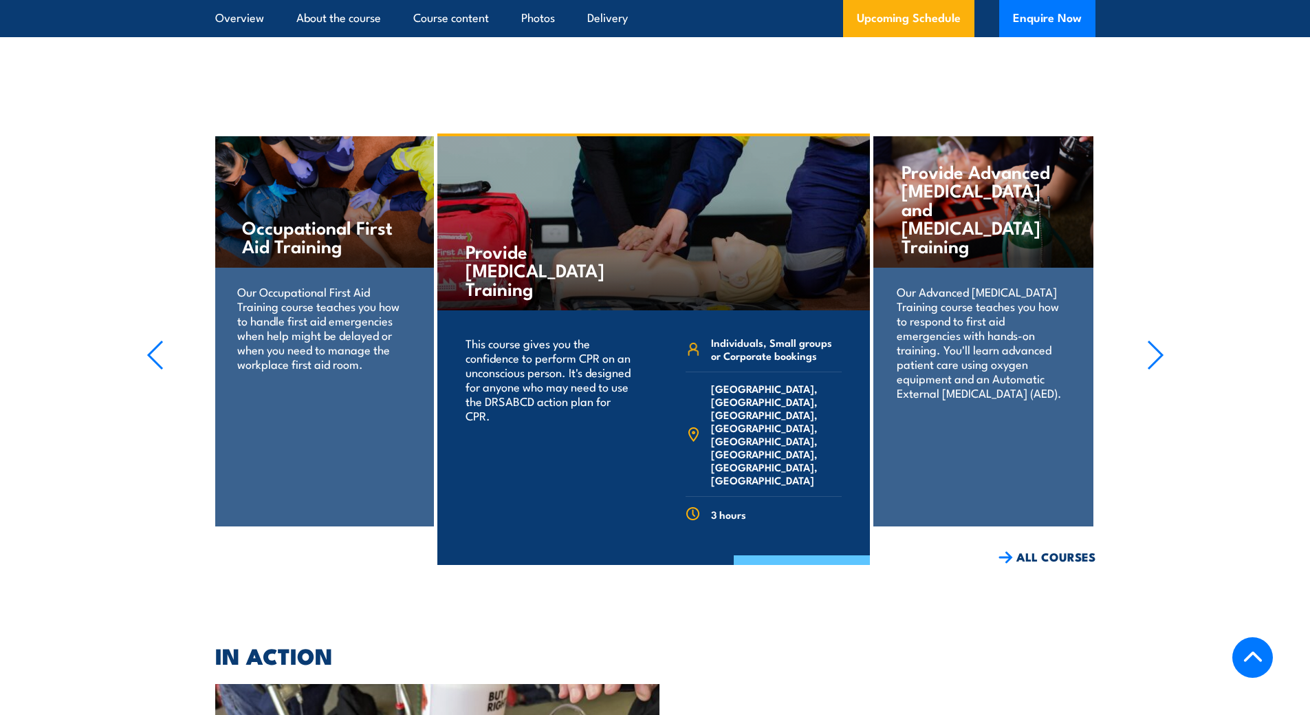
click at [806, 555] on link "COURSE DETAILS" at bounding box center [802, 573] width 136 height 36
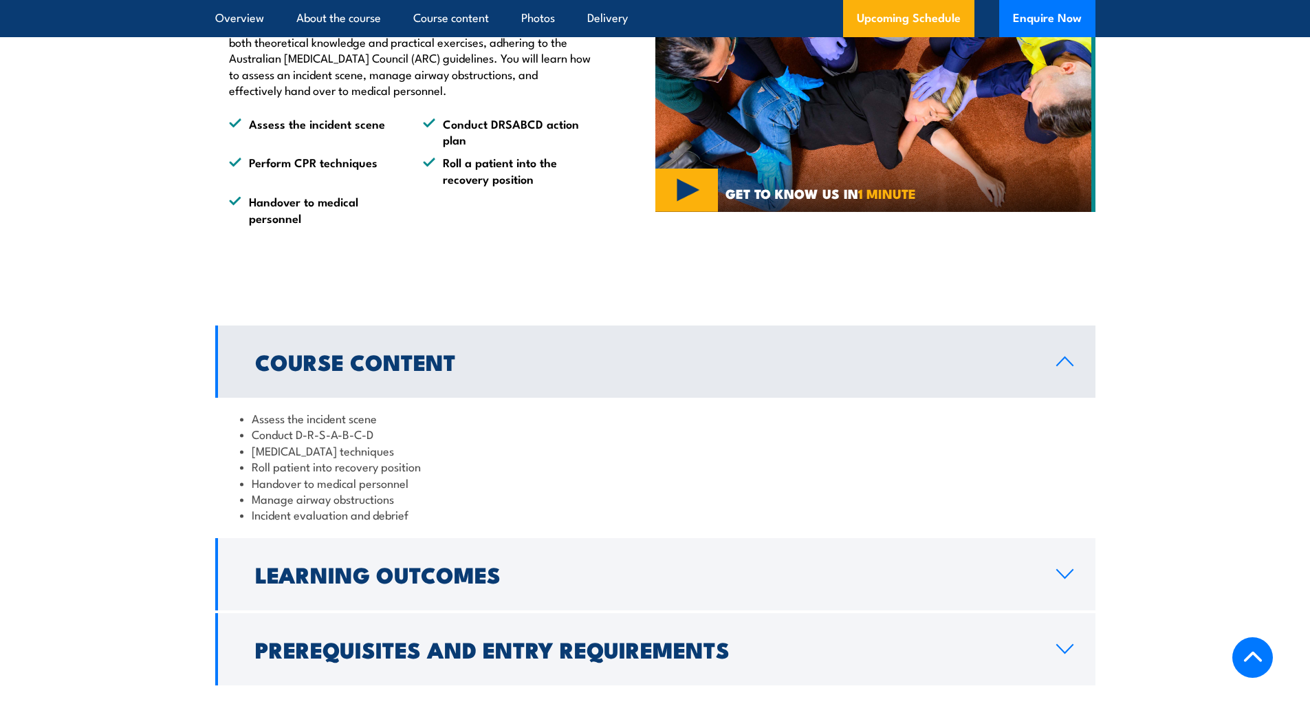
scroll to position [1376, 0]
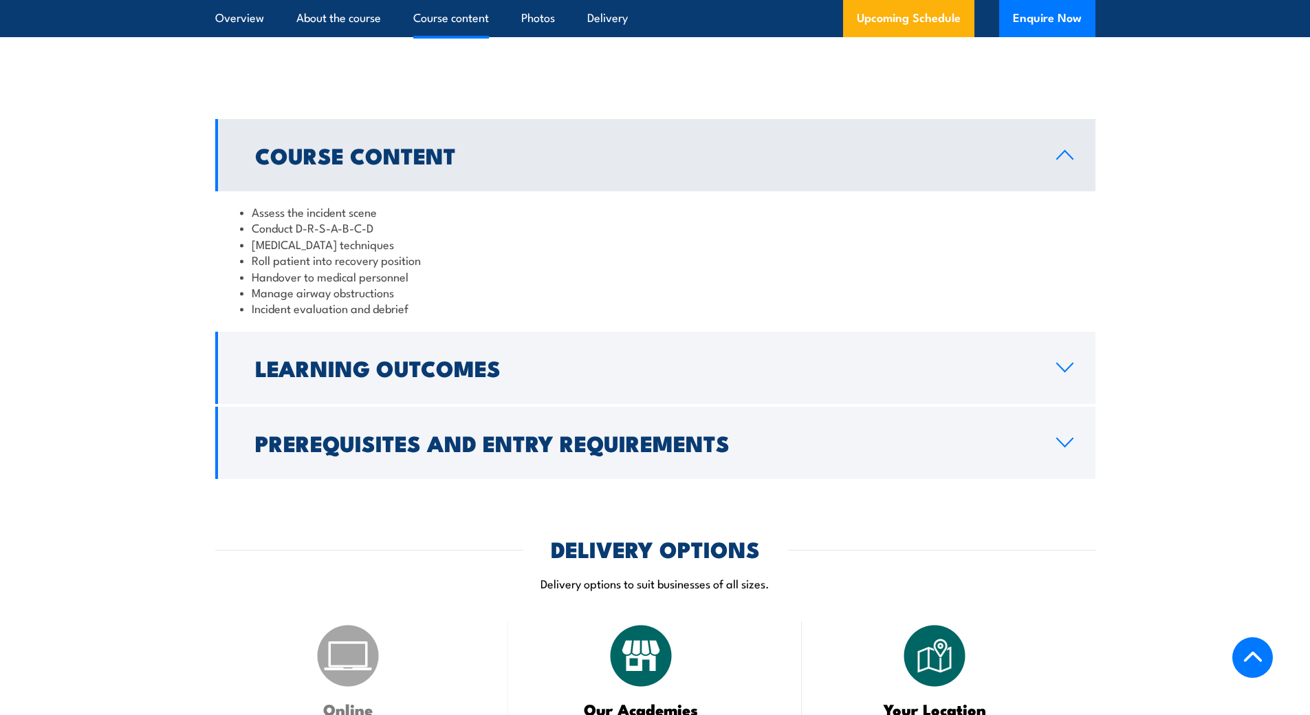
click at [640, 452] on h2 "Prerequisites and Entry Requirements" at bounding box center [644, 442] width 779 height 19
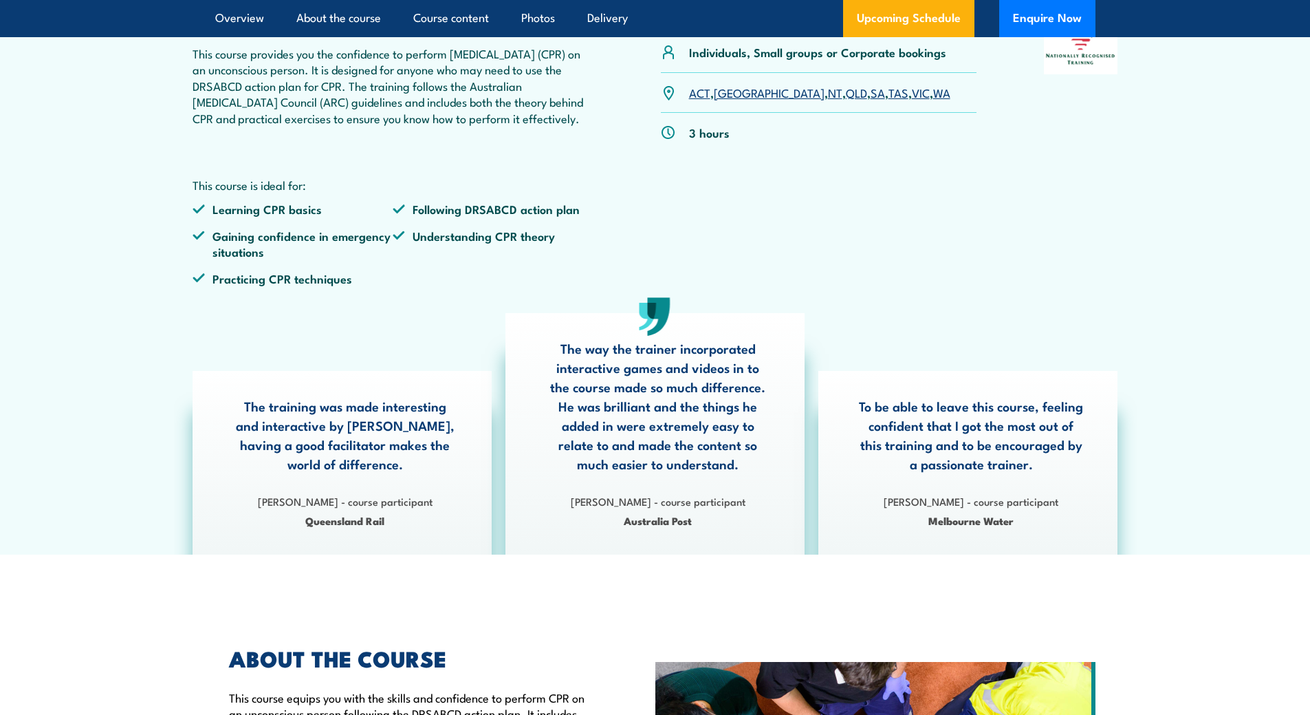
scroll to position [138, 0]
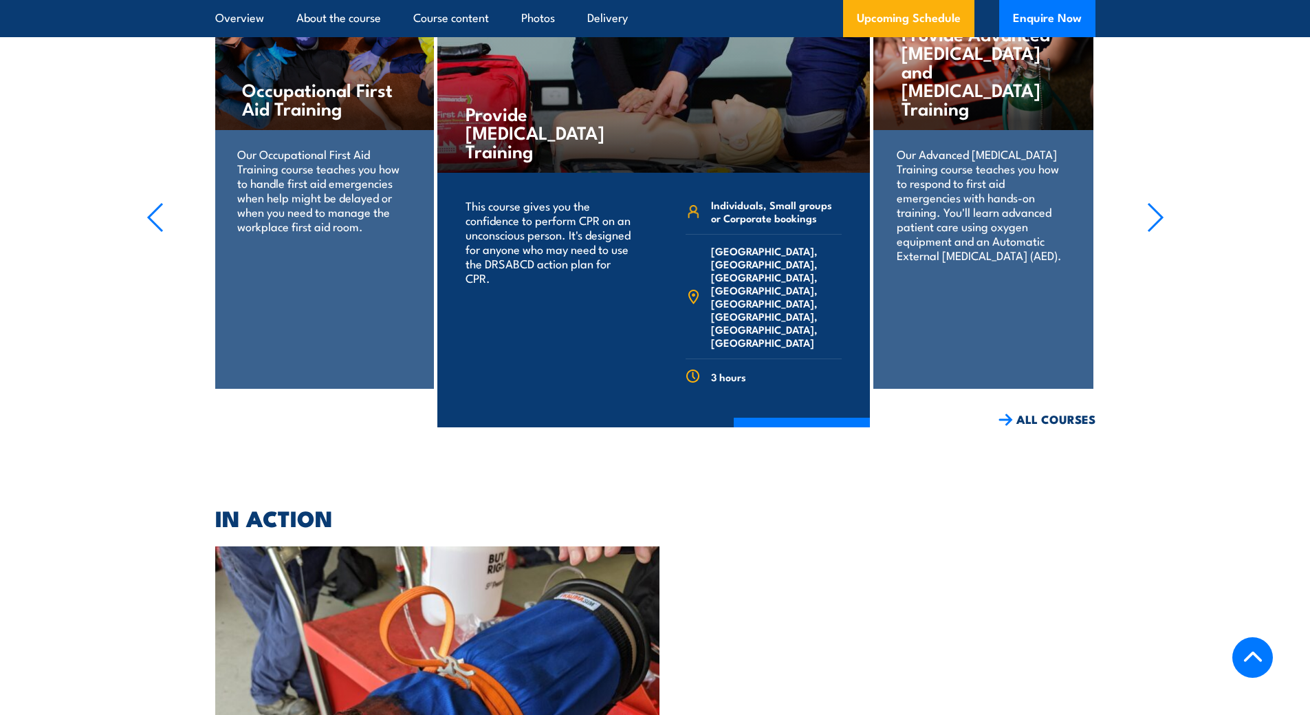
scroll to position [2459, 0]
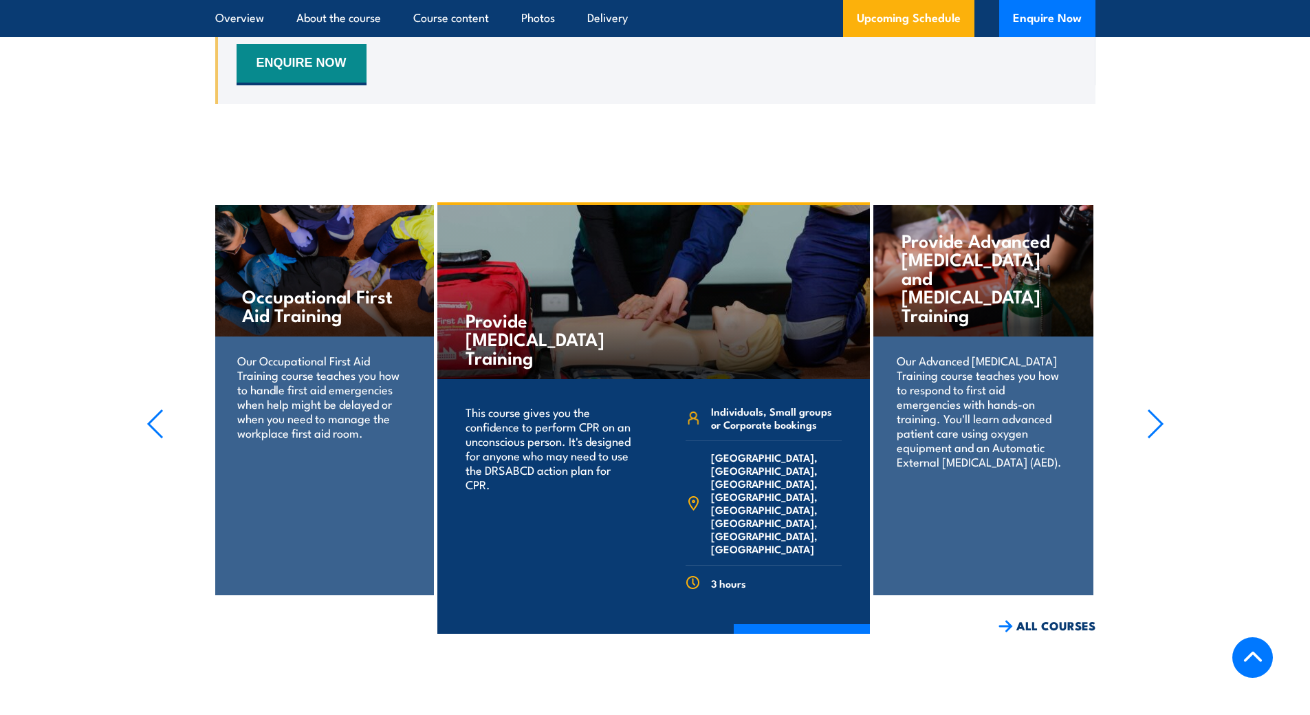
click at [995, 376] on p "Our Advanced [MEDICAL_DATA] Training course teaches you how to respond to first…" at bounding box center [983, 411] width 173 height 116
click at [1160, 409] on icon "button" at bounding box center [1155, 424] width 17 height 30
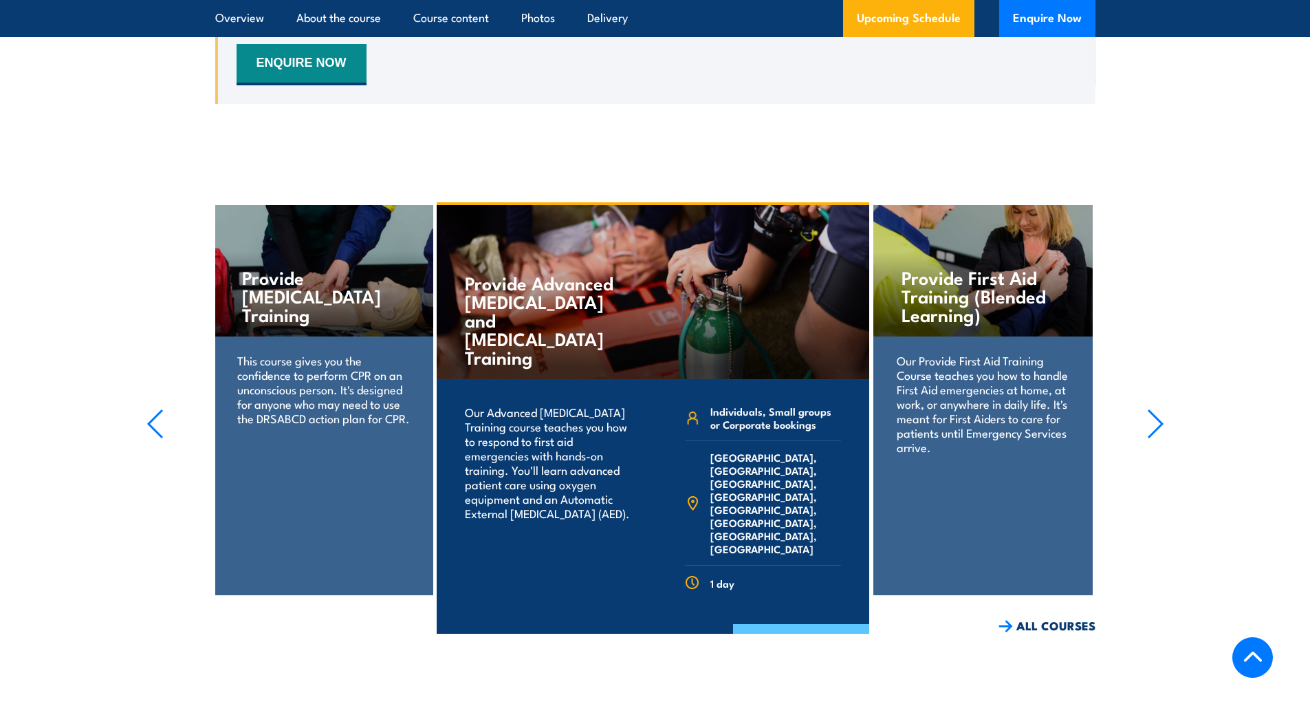
click at [785, 624] on link "COURSE DETAILS" at bounding box center [801, 642] width 136 height 36
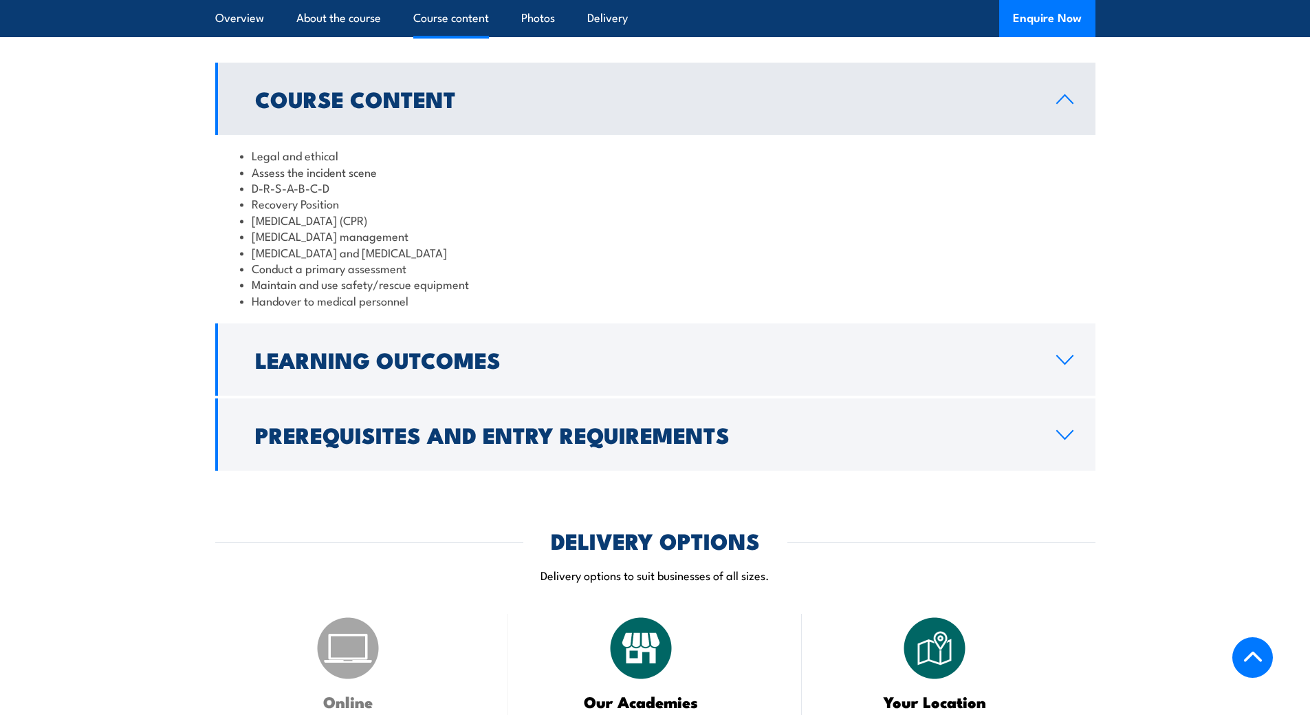
scroll to position [1307, 0]
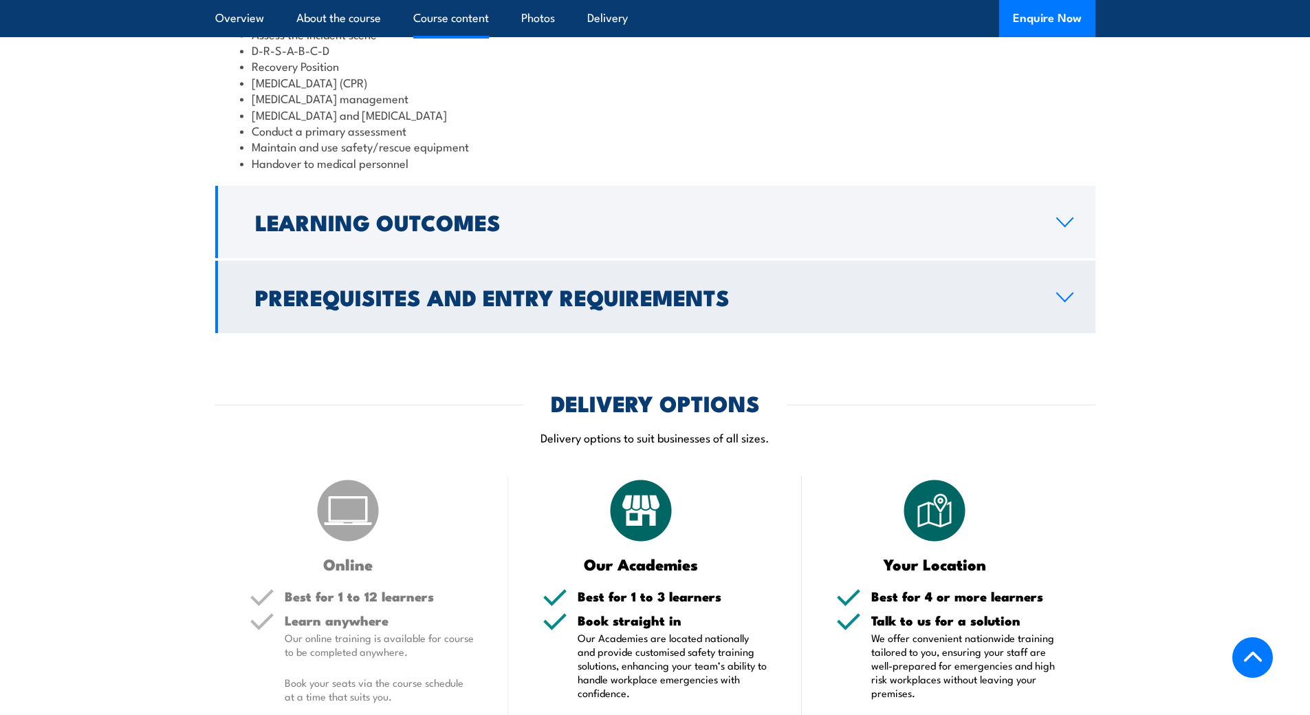
click at [511, 306] on h2 "Prerequisites and Entry Requirements" at bounding box center [644, 296] width 779 height 19
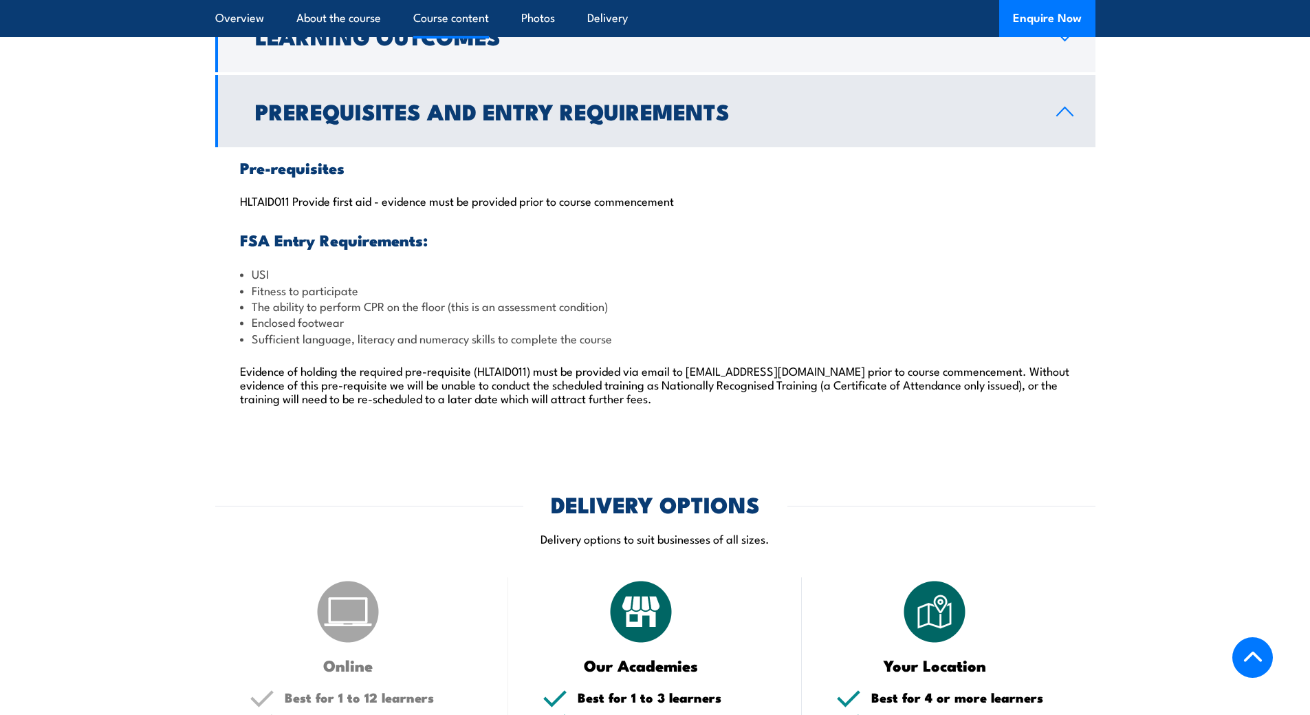
click at [75, 296] on section "Course Content Legal and ethical Assess the incident scene D-R-S-A-B-C-D Recove…" at bounding box center [655, 179] width 1310 height 509
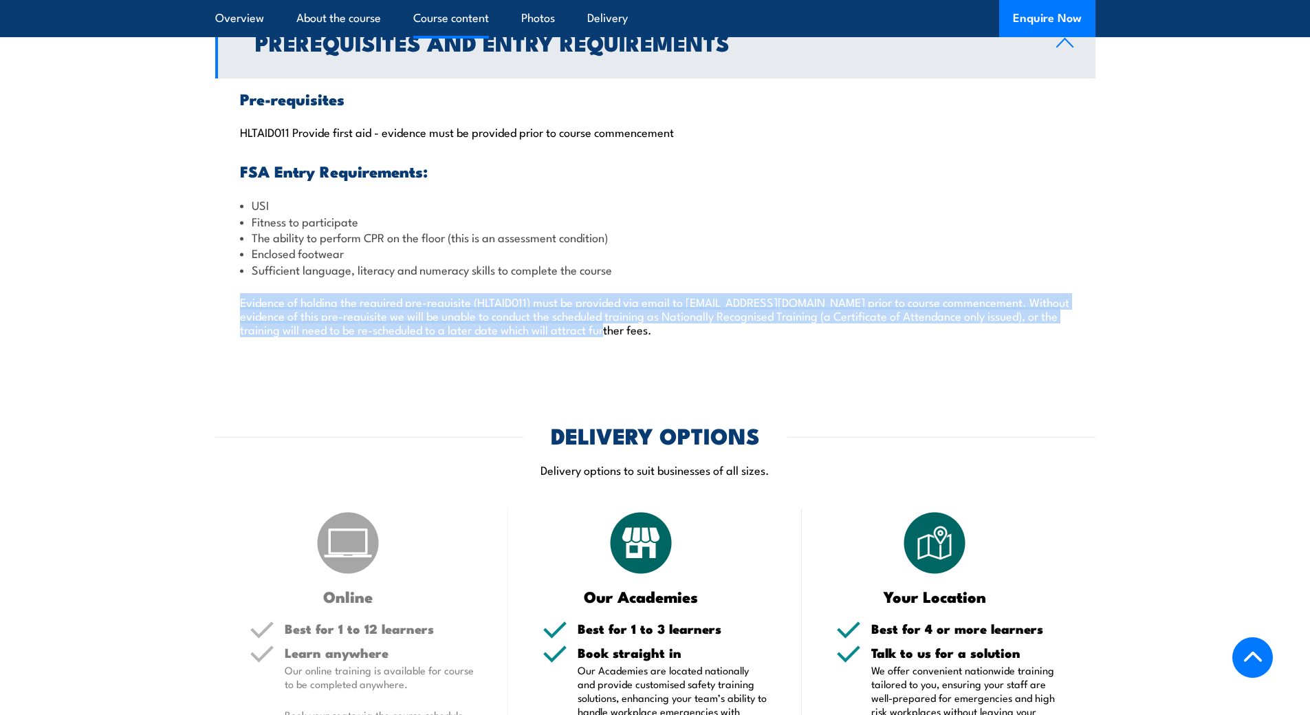
drag, startPoint x: 240, startPoint y: 336, endPoint x: 694, endPoint y: 388, distance: 456.9
click at [694, 365] on div "Pre-requisites HLTAID011 Provide first aid - evidence must be provided prior to…" at bounding box center [655, 221] width 880 height 287
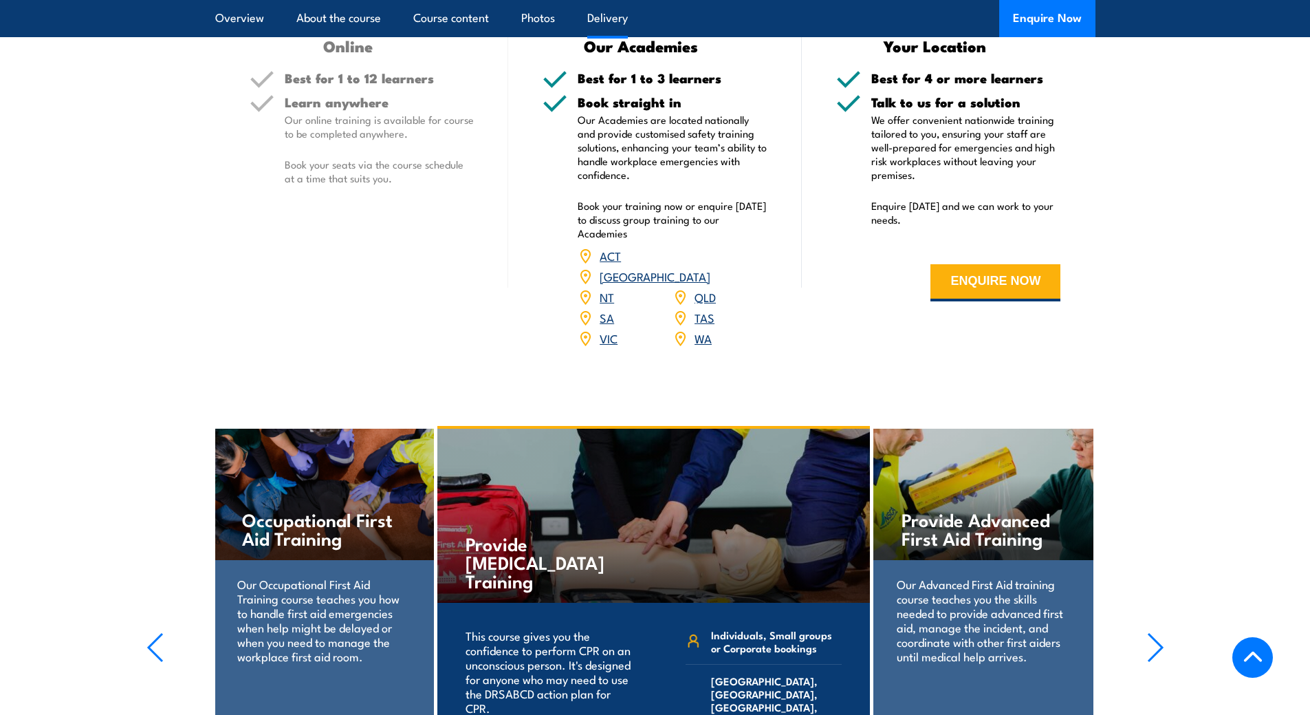
scroll to position [2063, 0]
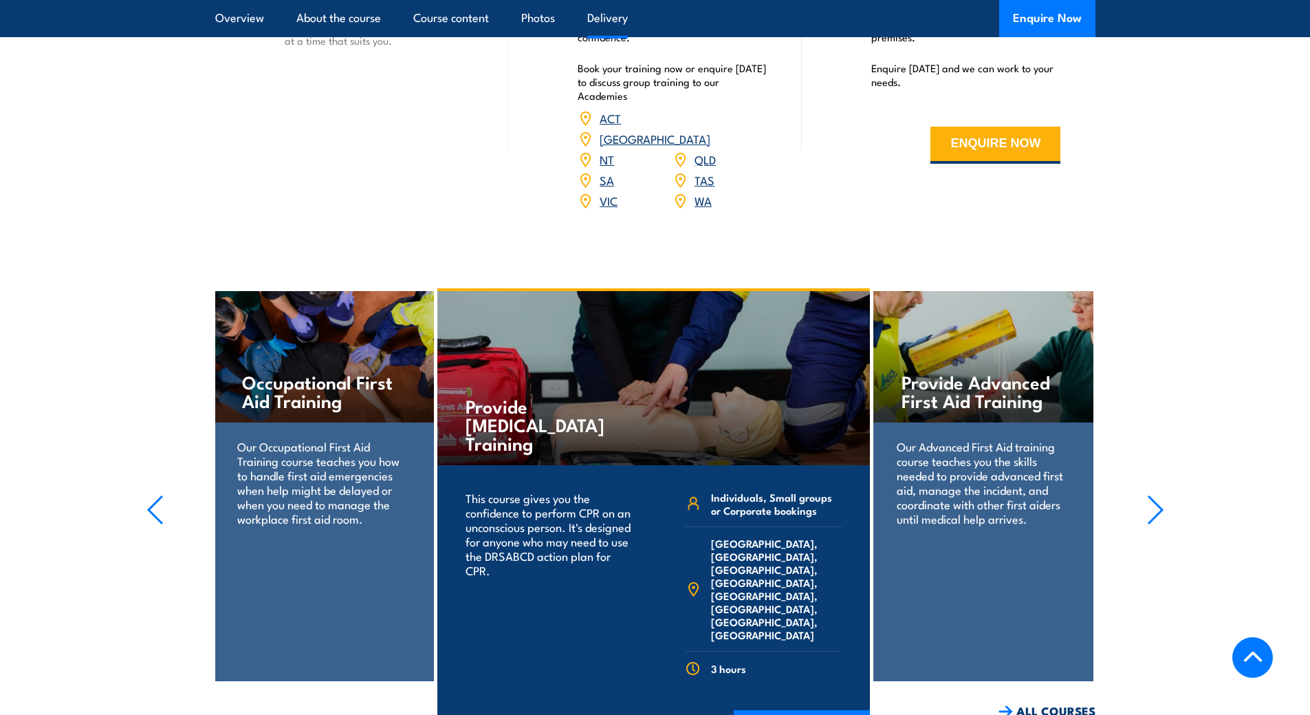
click at [1155, 510] on icon "button" at bounding box center [1155, 510] width 17 height 30
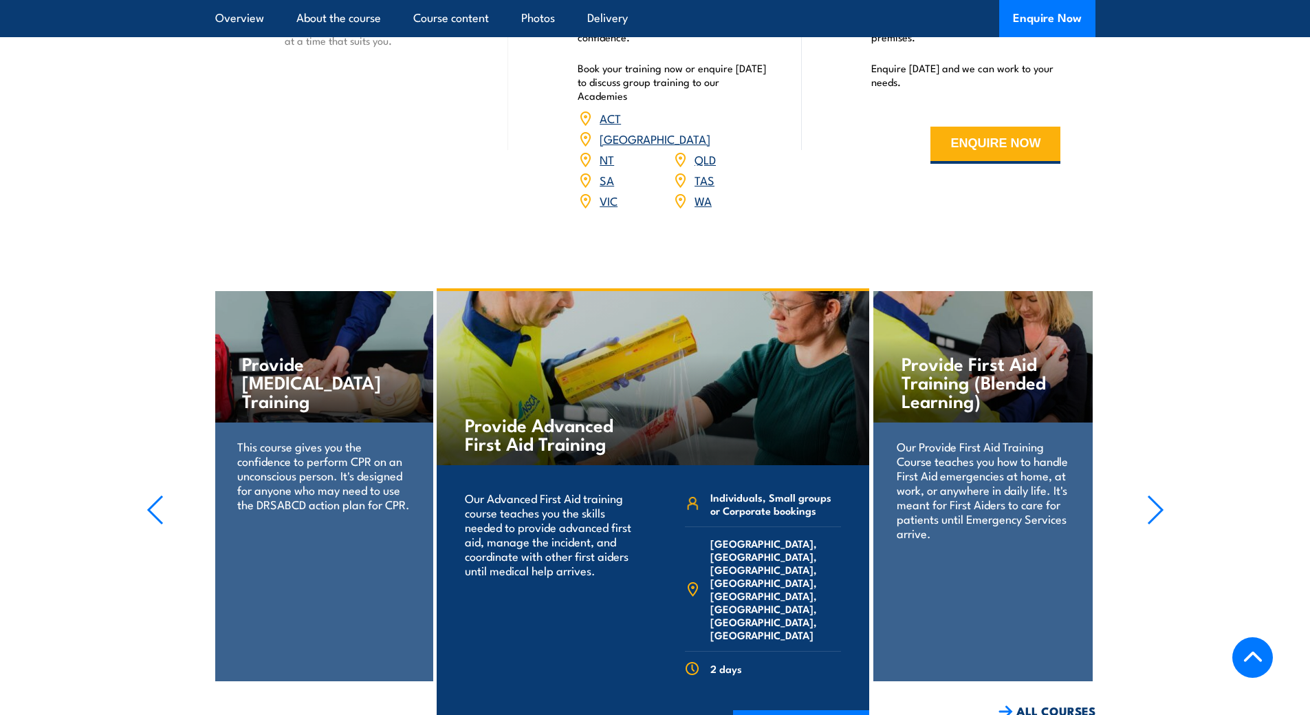
scroll to position [2201, 0]
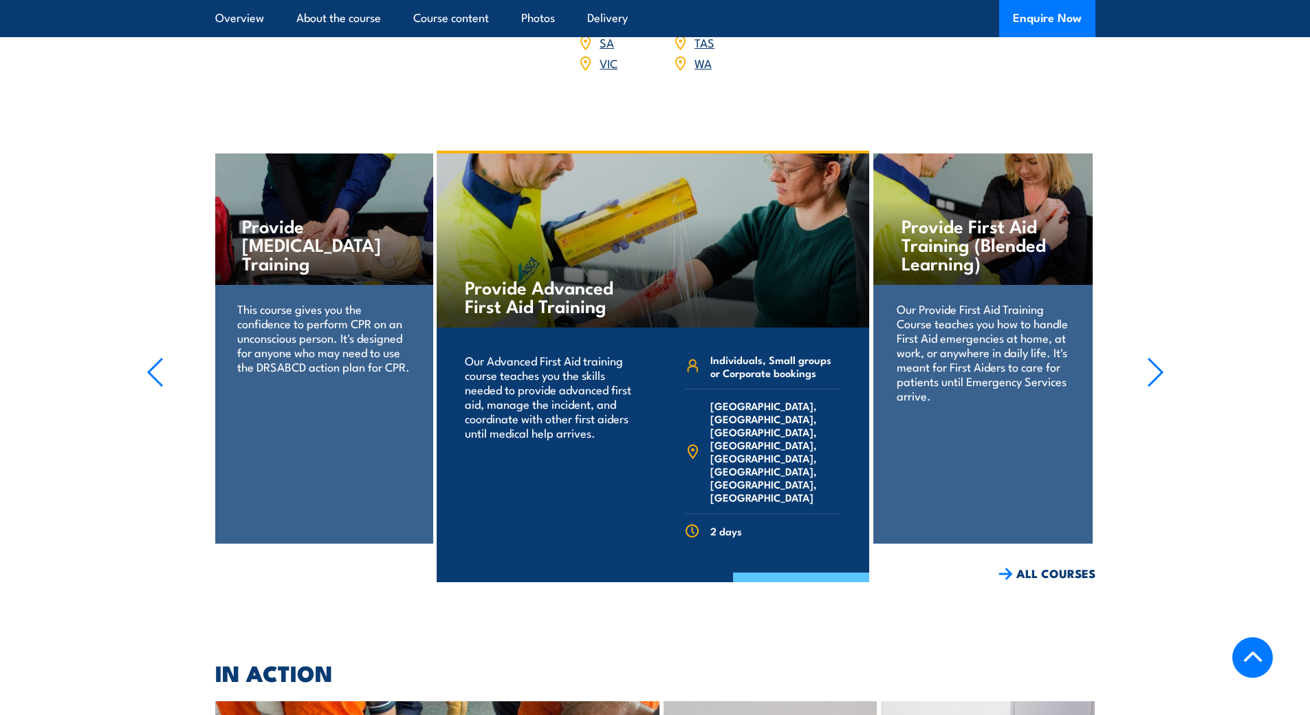
click at [761, 572] on link "COURSE DETAILS" at bounding box center [801, 590] width 136 height 36
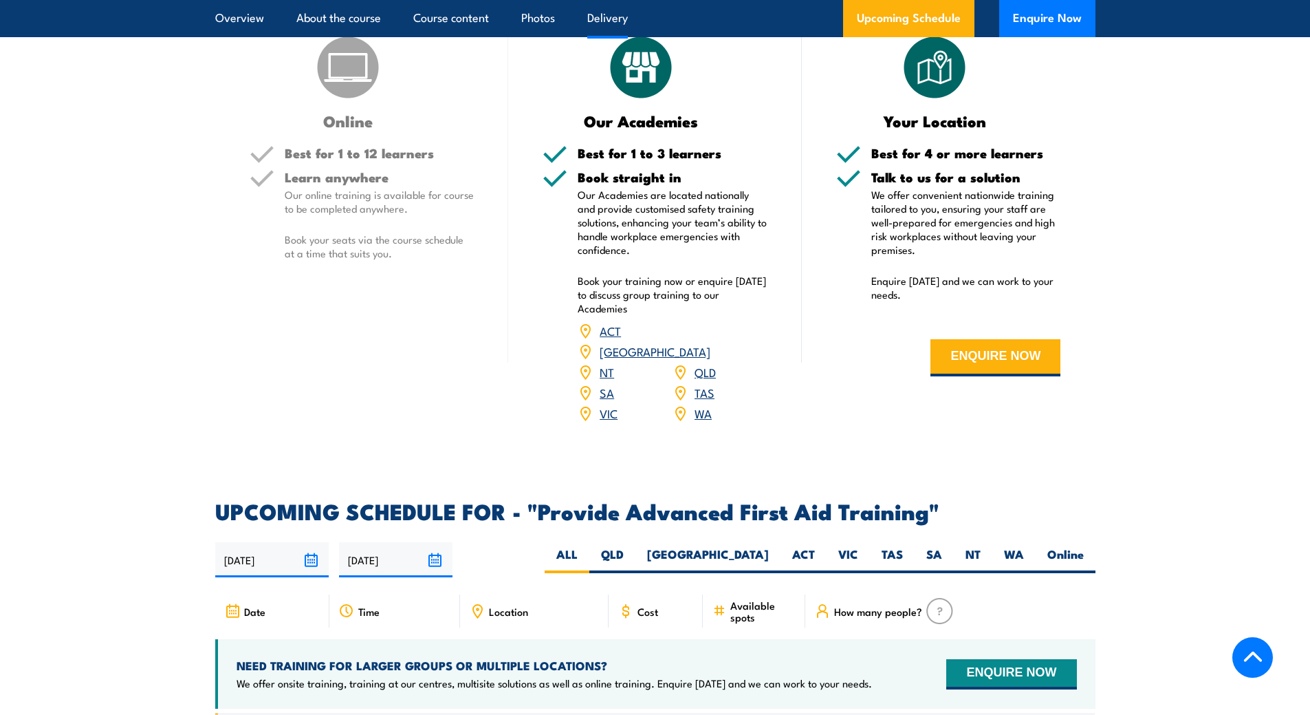
scroll to position [1857, 0]
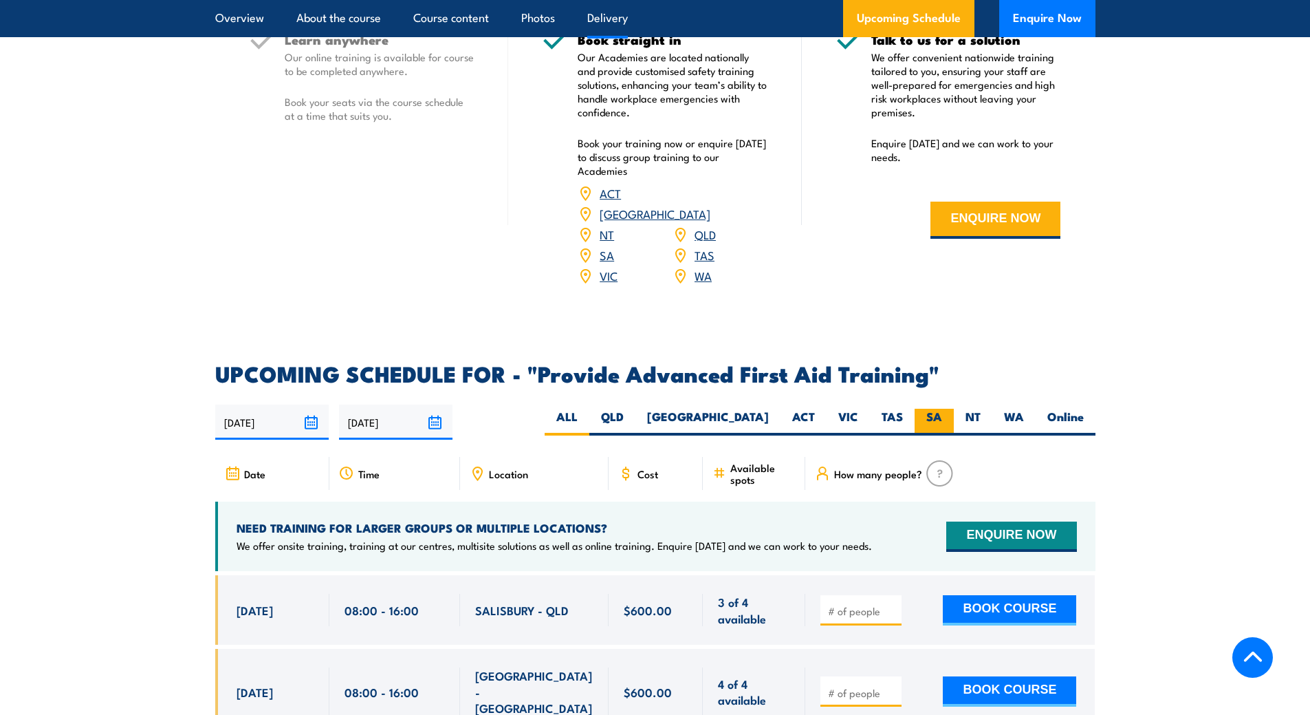
click at [943, 409] on label "SA" at bounding box center [934, 422] width 39 height 27
click at [943, 409] on input "SA" at bounding box center [946, 413] width 9 height 9
radio input "true"
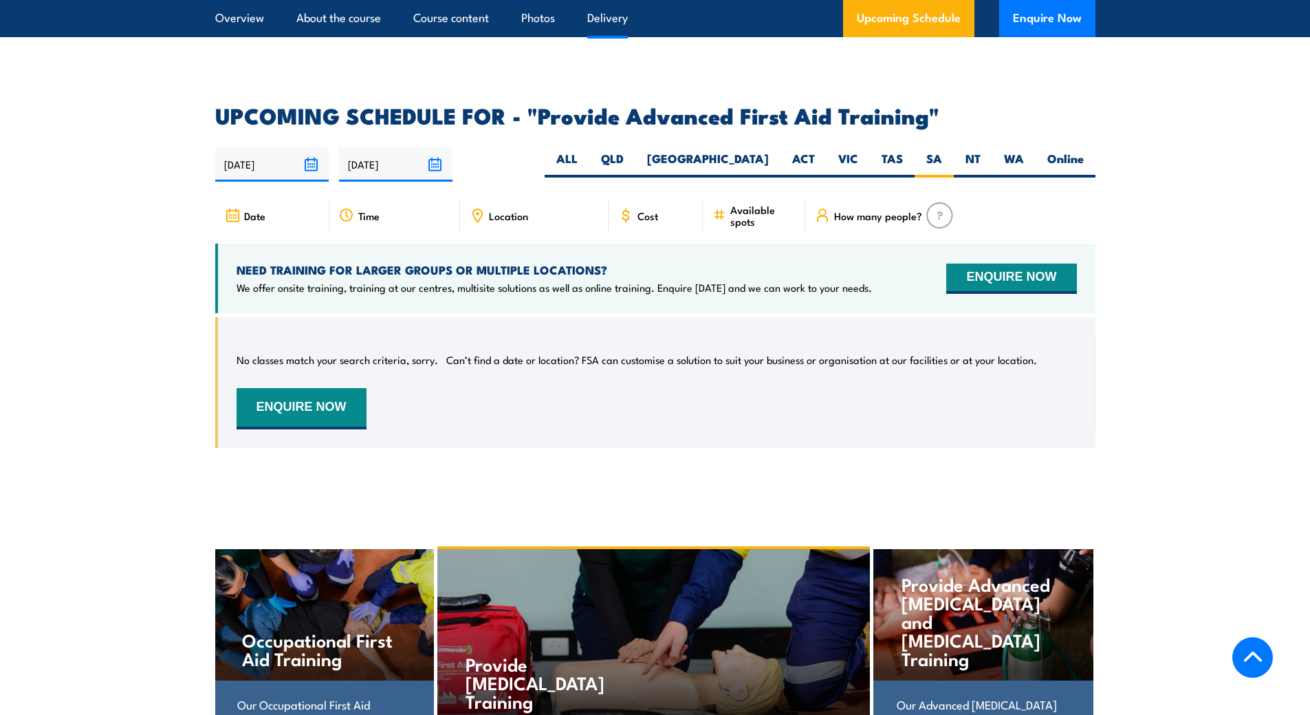
scroll to position [1909, 0]
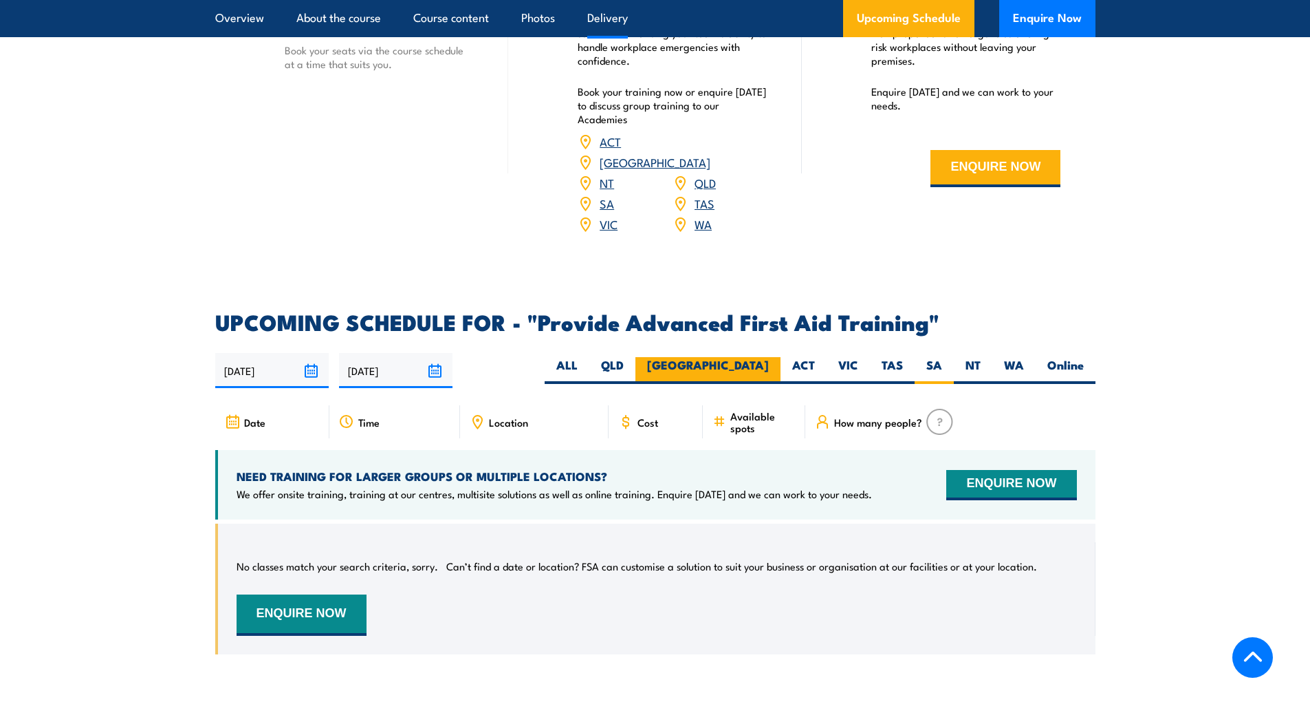
click at [760, 357] on label "[GEOGRAPHIC_DATA]" at bounding box center [708, 370] width 145 height 27
click at [769, 357] on input "[GEOGRAPHIC_DATA]" at bounding box center [773, 361] width 9 height 9
radio input "true"
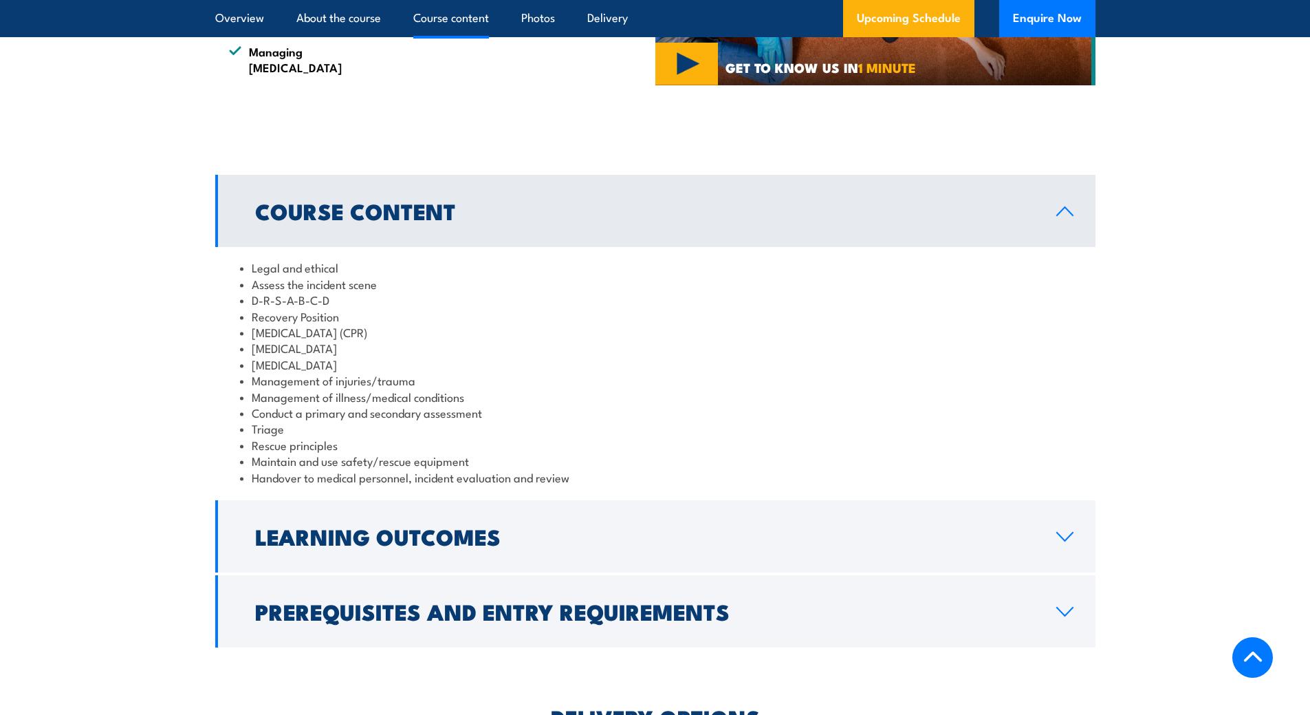
scroll to position [1238, 0]
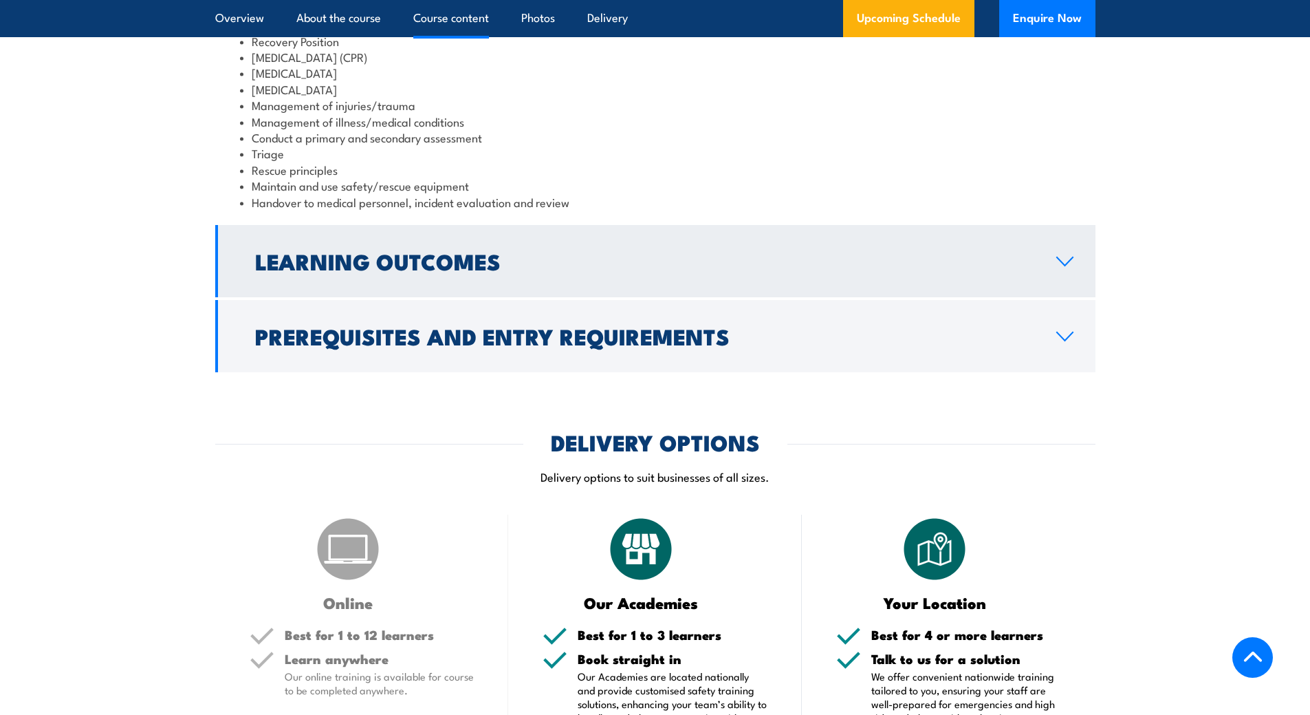
click at [551, 255] on link "Learning Outcomes" at bounding box center [655, 261] width 880 height 72
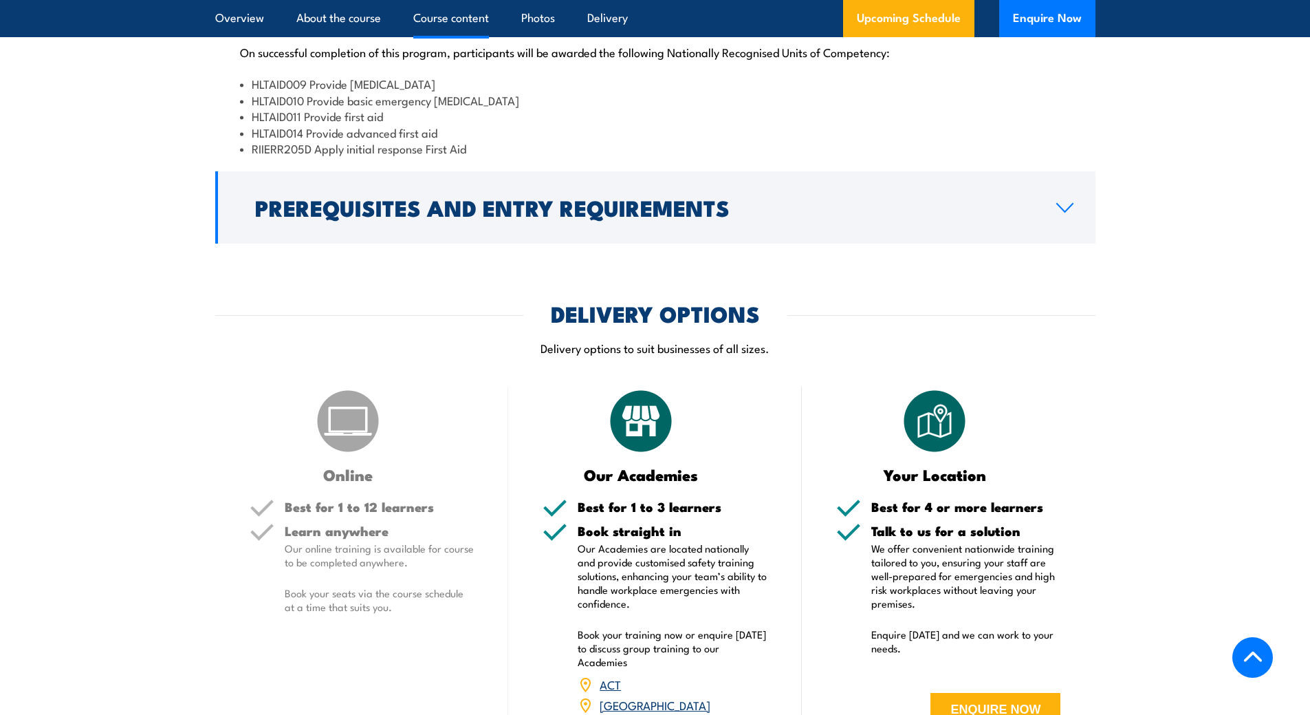
scroll to position [995, 0]
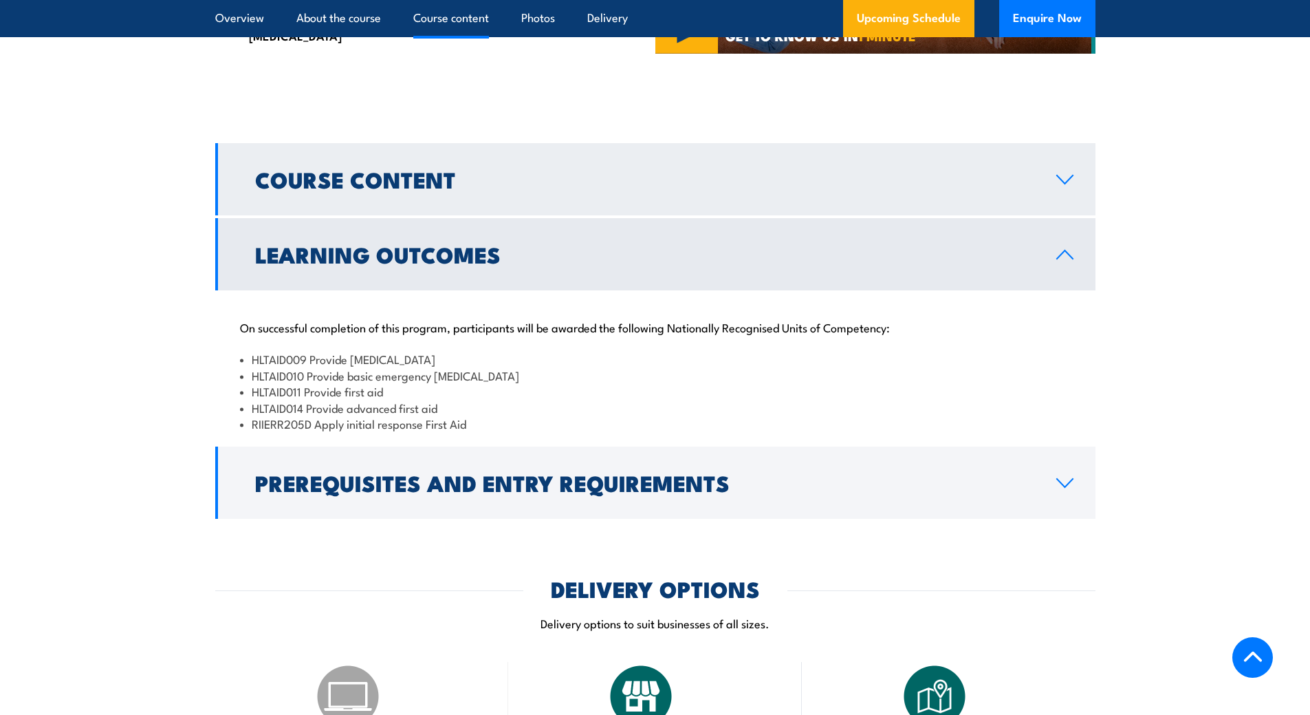
click at [579, 174] on link "Course Content" at bounding box center [655, 179] width 880 height 72
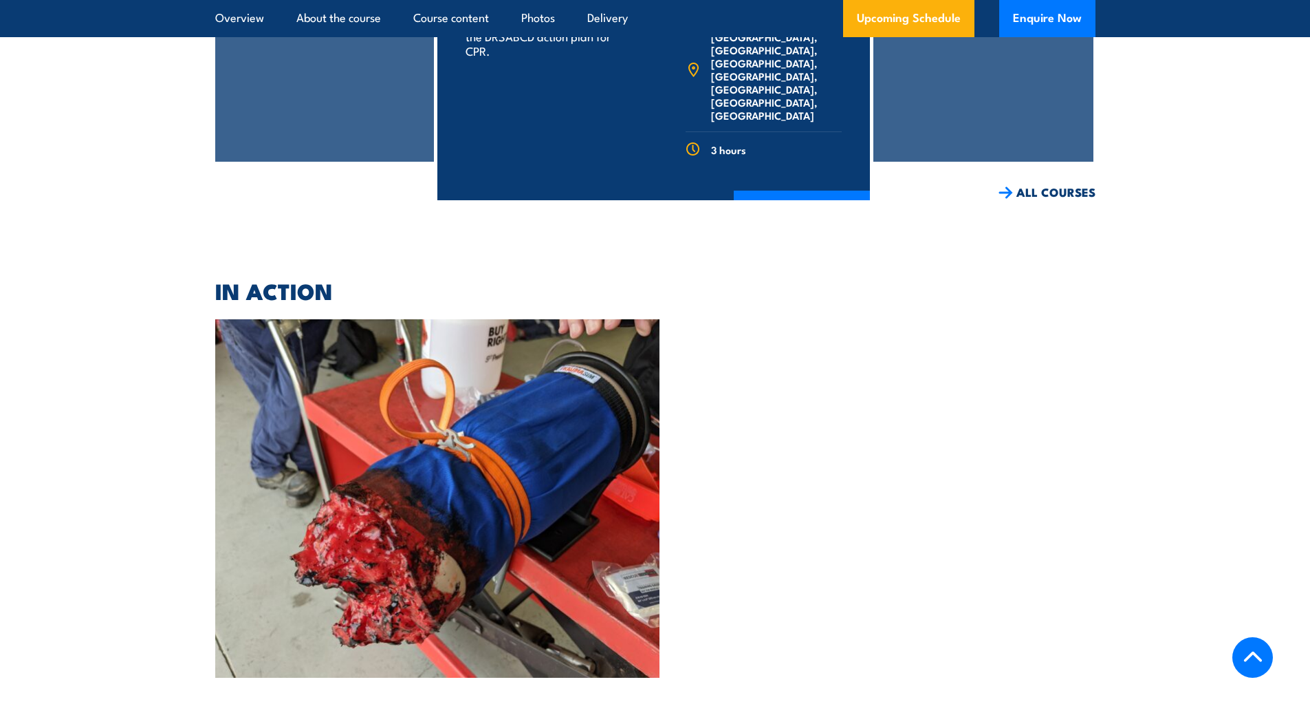
scroll to position [2783, 0]
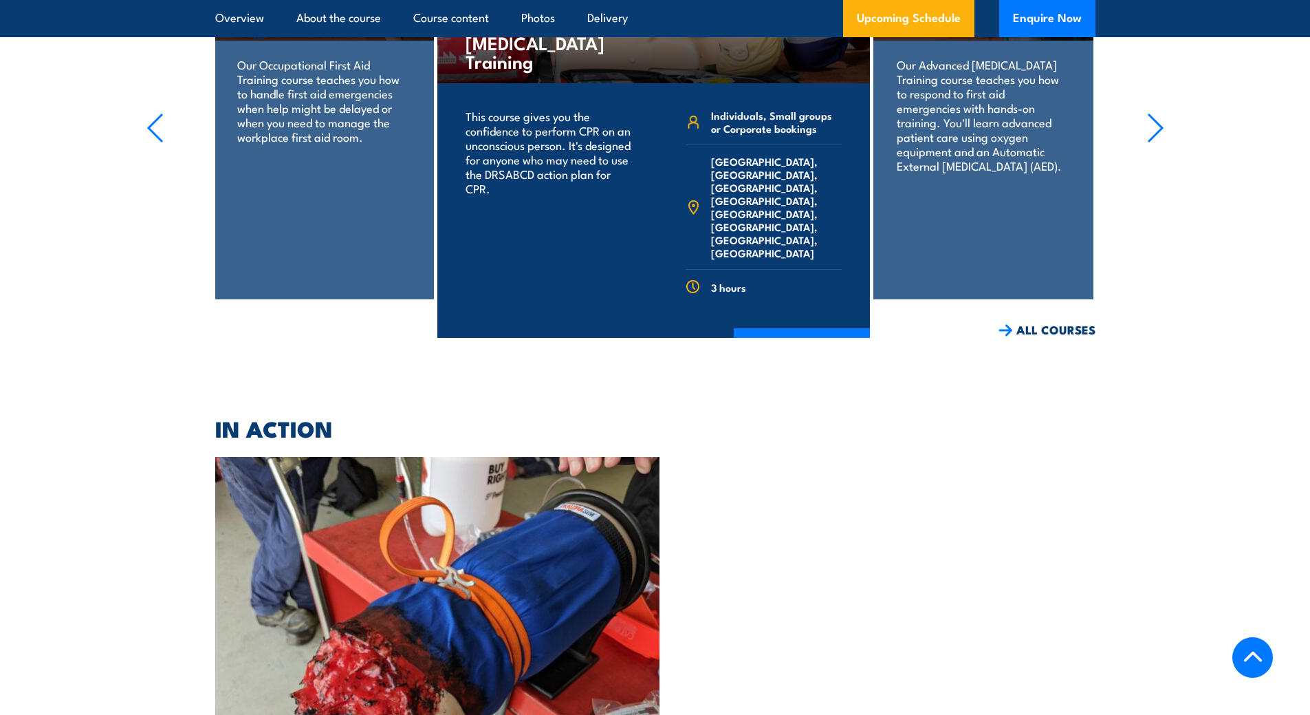
click at [1156, 113] on icon "button" at bounding box center [1155, 128] width 17 height 30
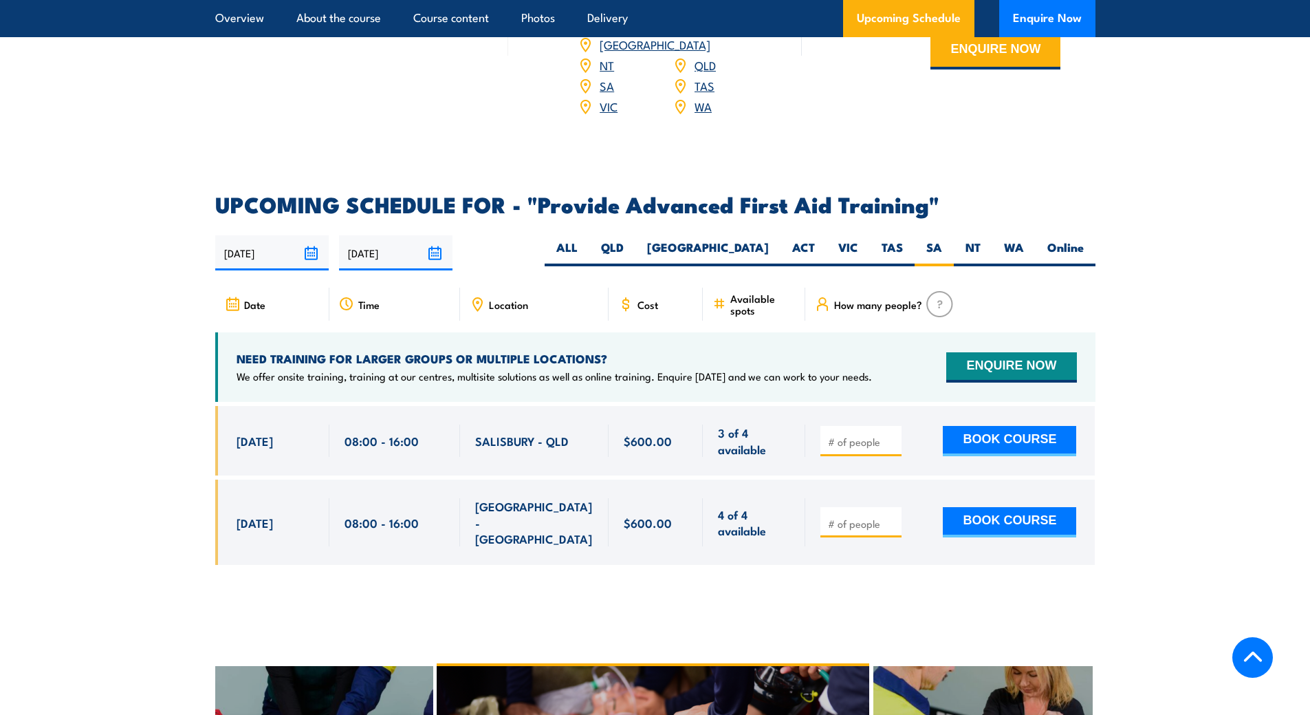
scroll to position [1957, 0]
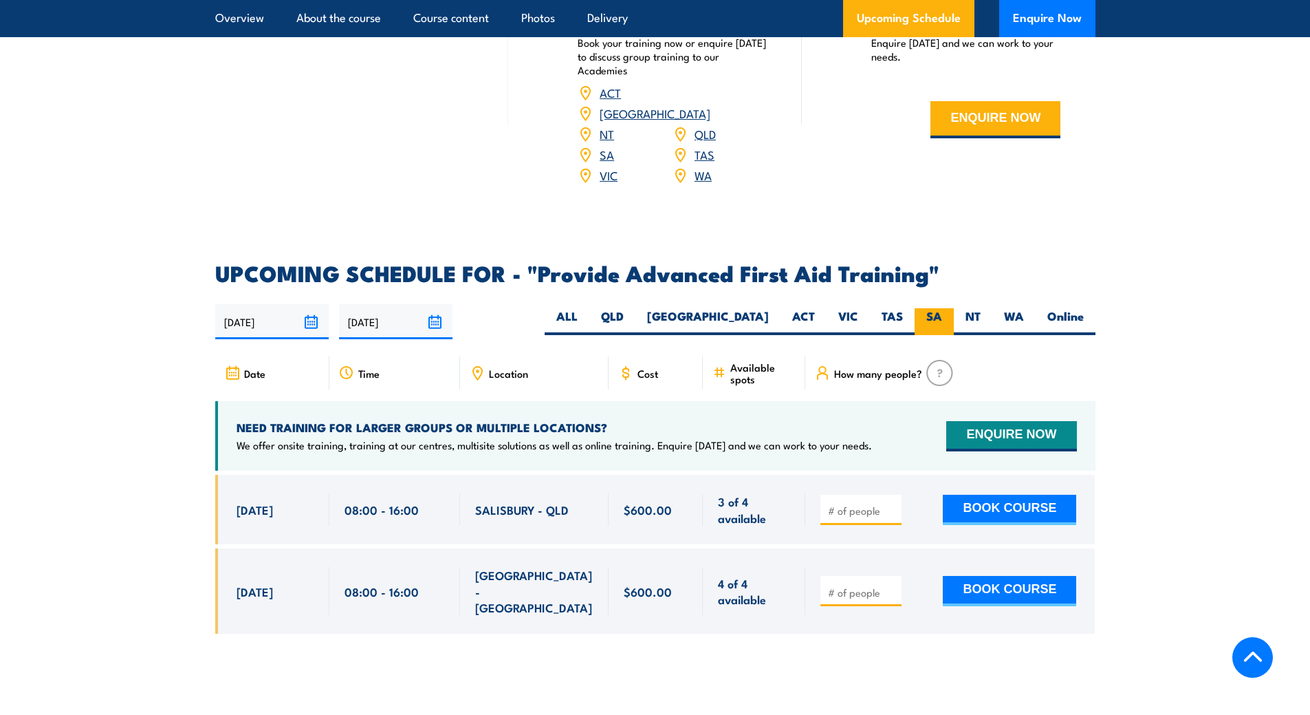
click at [946, 308] on label "SA" at bounding box center [934, 321] width 39 height 27
click at [946, 308] on input "SA" at bounding box center [946, 312] width 9 height 9
click at [950, 308] on label "SA" at bounding box center [934, 321] width 39 height 27
click at [950, 308] on input "SA" at bounding box center [946, 312] width 9 height 9
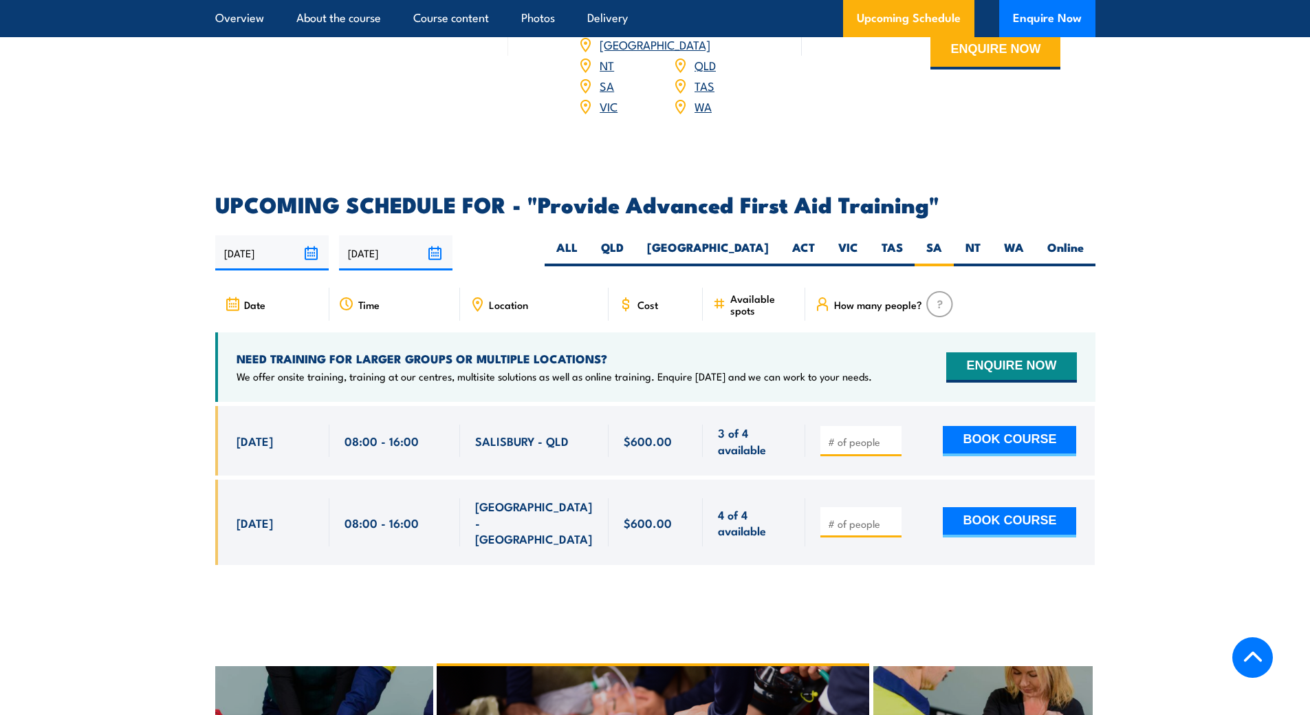
scroll to position [2095, 0]
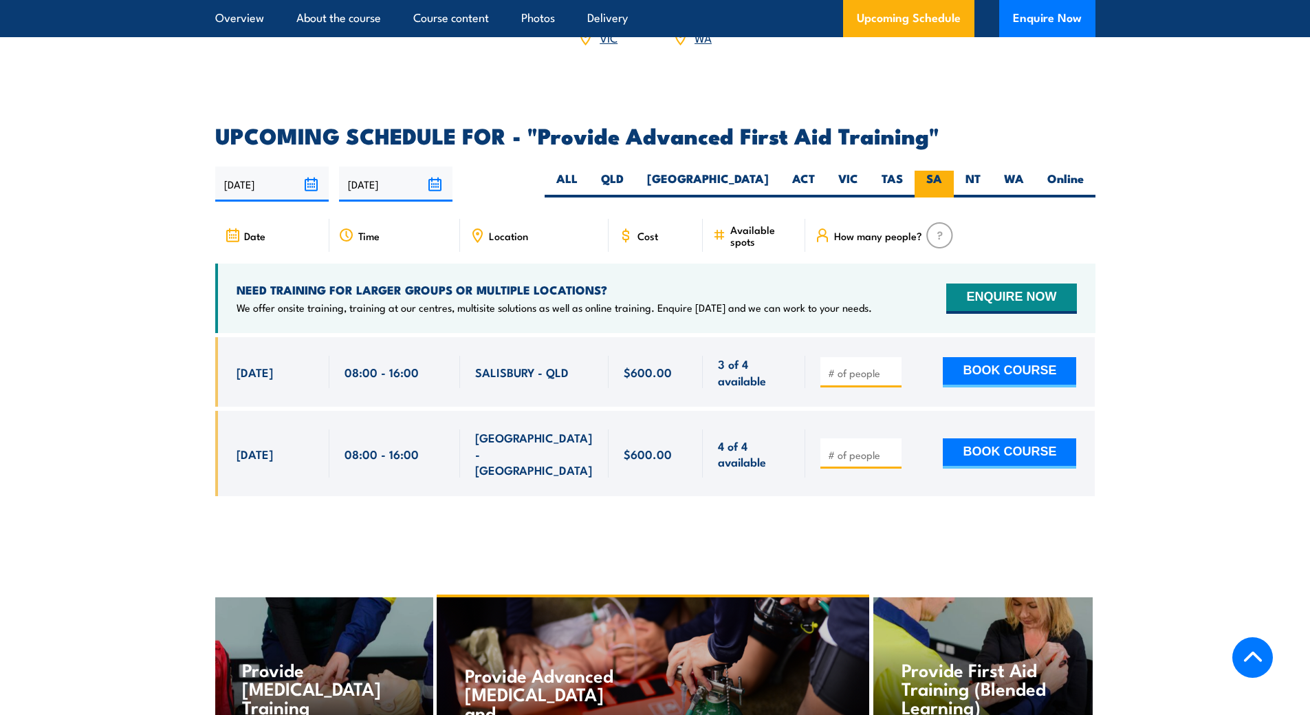
click at [932, 171] on label "SA" at bounding box center [934, 184] width 39 height 27
click at [942, 171] on input "SA" at bounding box center [946, 175] width 9 height 9
click at [932, 171] on label "SA" at bounding box center [934, 184] width 39 height 27
click at [942, 171] on input "SA" at bounding box center [946, 175] width 9 height 9
click at [885, 171] on label "TAS" at bounding box center [892, 184] width 45 height 27
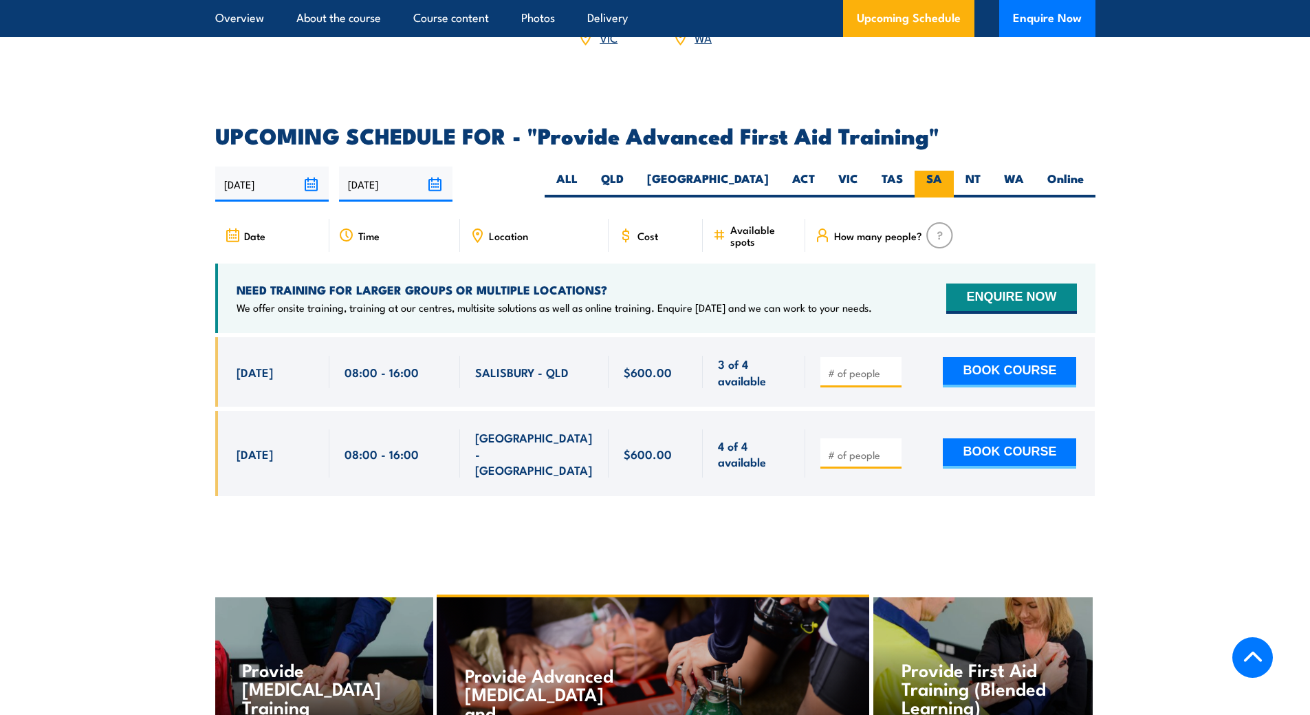
click at [940, 171] on label "SA" at bounding box center [934, 184] width 39 height 27
click at [110, 250] on section "UPCOMING SCHEDULE FOR - "Provide Advanced First Aid Training" [DATE] [DATE] Time" at bounding box center [655, 320] width 1310 height 391
